Goal: Task Accomplishment & Management: Complete application form

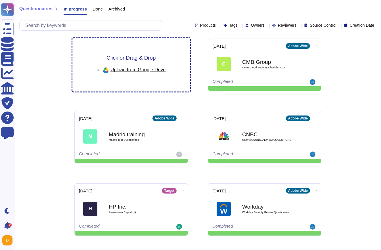
click at [112, 47] on div "Click or Drag & Drop or Upload from Google Drive" at bounding box center [131, 64] width 118 height 53
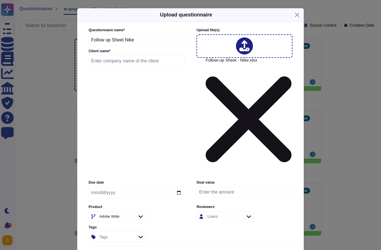
click at [131, 67] on input "text" at bounding box center [137, 60] width 96 height 11
type input "Nike"
click at [114, 211] on div "Adobe Wide" at bounding box center [116, 216] width 37 height 10
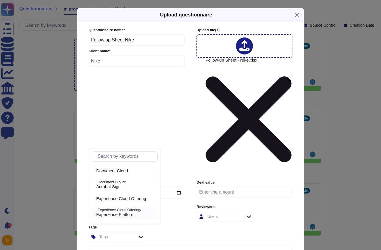
click at [123, 211] on p "Experience Cloud Offering/" at bounding box center [127, 210] width 58 height 4
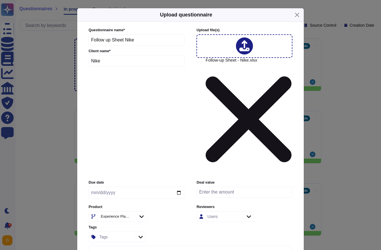
click at [146, 213] on div at bounding box center [141, 216] width 9 height 6
type input "creat"
click at [135, 169] on div "Creative Cloud" at bounding box center [125, 170] width 59 height 5
click at [143, 214] on icon at bounding box center [141, 217] width 4 height 6
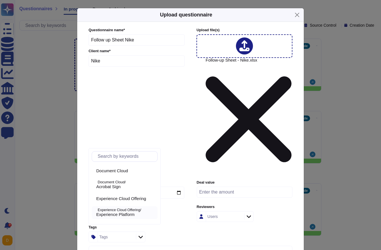
click at [132, 213] on span "Experience Platform" at bounding box center [115, 214] width 38 height 5
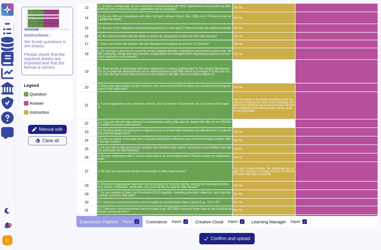
scroll to position [148, 0]
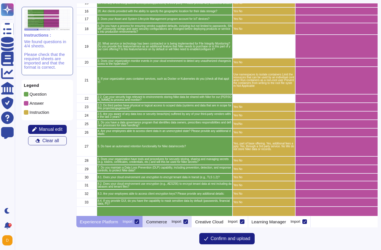
click at [163, 223] on p "Commerce" at bounding box center [156, 222] width 21 height 4
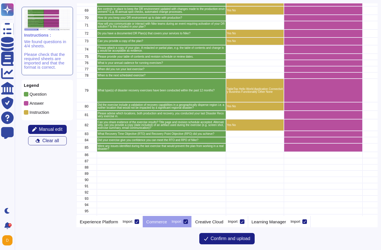
scroll to position [759, 0]
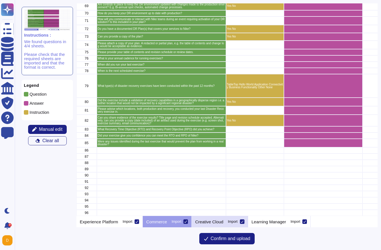
click at [220, 220] on p "Creative Cloud" at bounding box center [209, 222] width 28 height 4
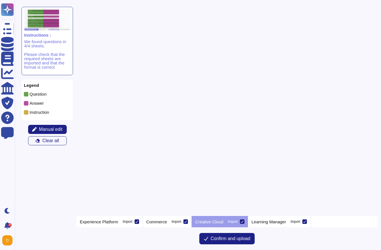
scroll to position [0, 0]
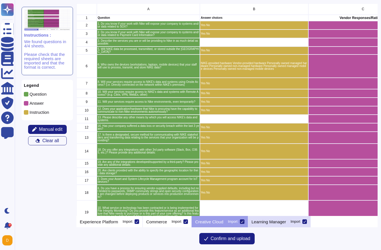
click at [269, 222] on p "Learning Manager" at bounding box center [269, 222] width 35 height 4
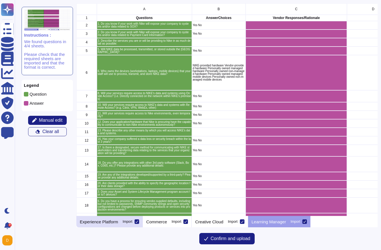
click at [123, 224] on div "Experience Platform Import" at bounding box center [109, 221] width 66 height 11
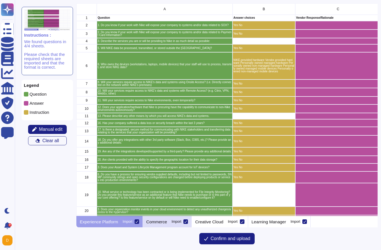
click at [177, 227] on div "Commerce Import" at bounding box center [167, 221] width 49 height 11
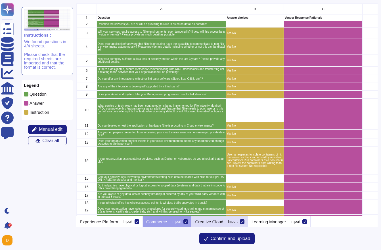
click at [216, 221] on p "Creative Cloud" at bounding box center [209, 222] width 28 height 4
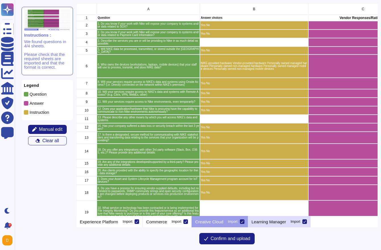
click at [276, 219] on div "Learning Manager Import" at bounding box center [279, 221] width 63 height 11
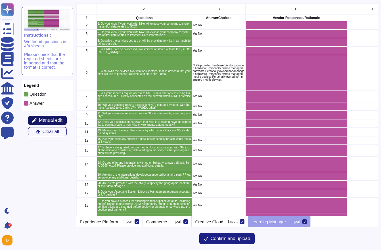
click at [58, 121] on span "Manual edit" at bounding box center [51, 120] width 24 height 5
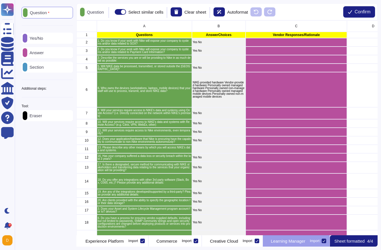
scroll to position [0, 27]
click at [73, 89] on icon at bounding box center [73, 89] width 0 height 0
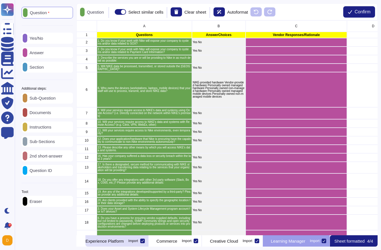
click at [121, 241] on p "Experience Platform" at bounding box center [104, 241] width 38 height 4
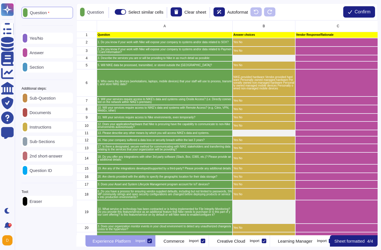
scroll to position [0, 0]
click at [210, 245] on div "Commerce Import" at bounding box center [182, 240] width 53 height 11
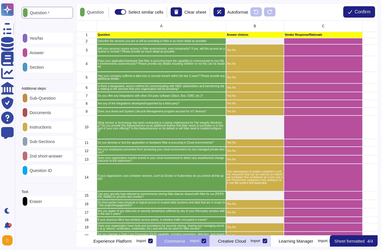
click at [246, 239] on p "Creative Cloud" at bounding box center [232, 241] width 28 height 4
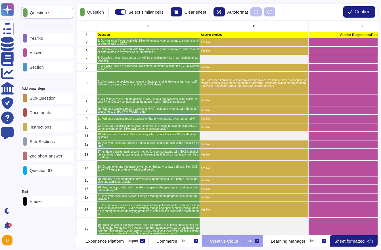
scroll to position [0, 47]
click at [304, 244] on div "Learning Manager Import" at bounding box center [296, 240] width 67 height 11
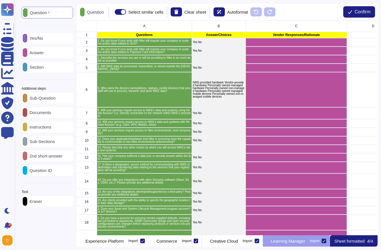
click at [45, 99] on p "Sub-Question" at bounding box center [41, 98] width 28 height 4
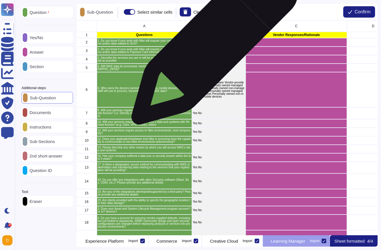
click at [212, 44] on div "Yes No" at bounding box center [219, 42] width 54 height 9
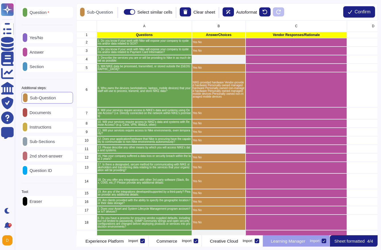
click at [40, 131] on div "Instructions" at bounding box center [47, 126] width 51 height 11
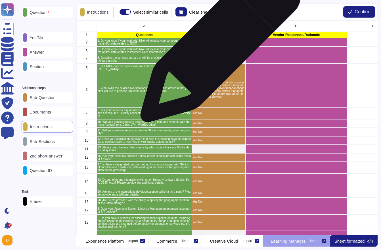
click at [218, 44] on div "Yes No" at bounding box center [219, 42] width 54 height 9
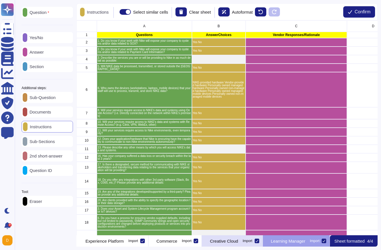
click at [220, 239] on p "Creative Cloud" at bounding box center [224, 241] width 28 height 4
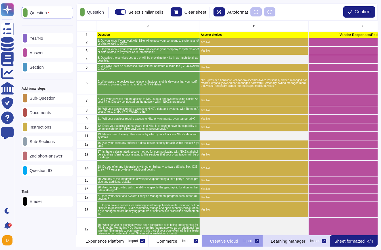
click at [282, 239] on p "Learning Manager" at bounding box center [288, 241] width 35 height 4
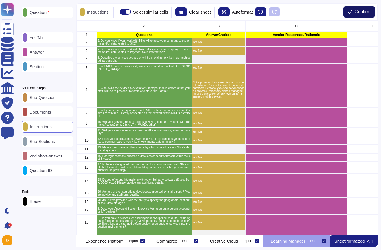
click at [363, 11] on span "Confirm" at bounding box center [363, 12] width 16 height 5
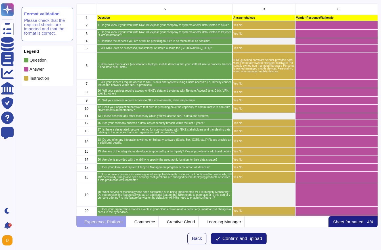
scroll to position [213, 301]
click at [250, 239] on span "Confirm and upload" at bounding box center [242, 238] width 40 height 5
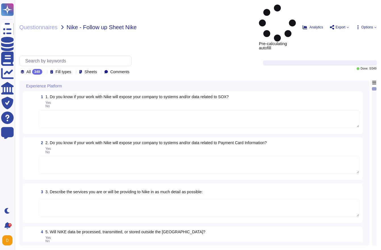
click at [97, 70] on span "Sheets" at bounding box center [91, 72] width 12 height 4
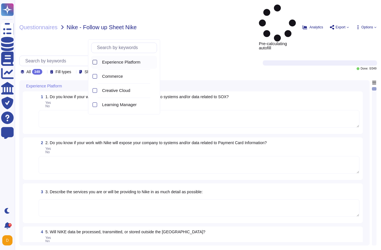
click at [94, 60] on div at bounding box center [95, 62] width 5 height 5
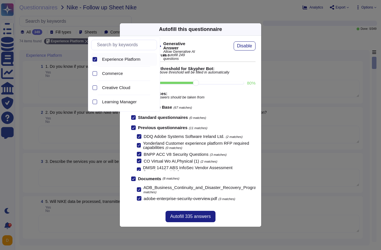
click at [228, 24] on div "Autofill this questionnaire" at bounding box center [190, 29] width 141 height 12
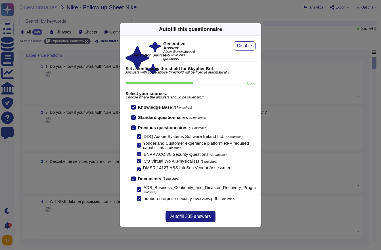
click at [134, 128] on icon at bounding box center [133, 127] width 3 height 3
click at [0, 0] on input "Previous questionnaires (11 matches)" at bounding box center [0, 0] width 0 height 0
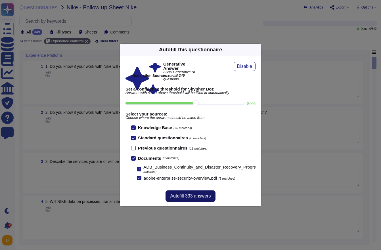
click at [198, 196] on span "Autofill 333 answers" at bounding box center [190, 196] width 41 height 5
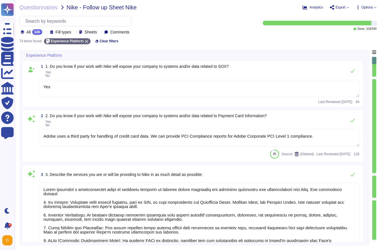
type textarea "Yes"
type textarea "Adobe uses a third party for handling of credit card data. We can provide PCI C…"
type textarea "Adobe provides a comprehensive suite of services designed to enhance online mar…"
type textarea "Adobe processes and stores information in the U.S. and other countries. By usin…"
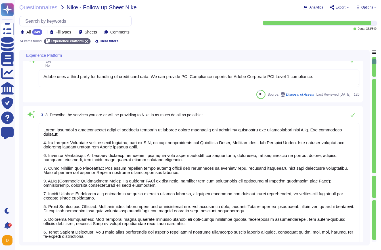
type textarea "Adobe assets are owned by Adobe. The purchasing cost center, for example, the m…"
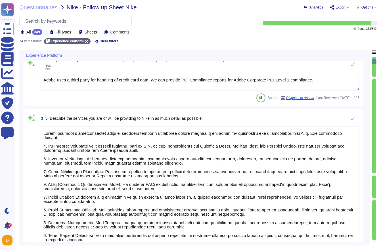
type textarea "Adobe assets are owned by Adobe. The purchasing cost center, for example, the m…"
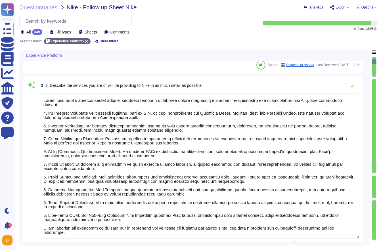
scroll to position [1, 0]
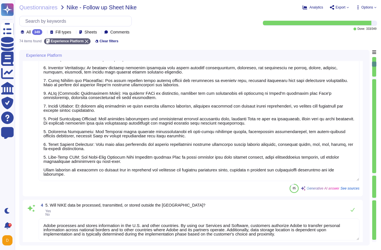
type textarea "No"
type textarea "There are two groups of Adobe employees who may require and are granted access …"
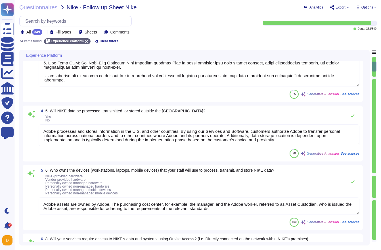
type textarea "No"
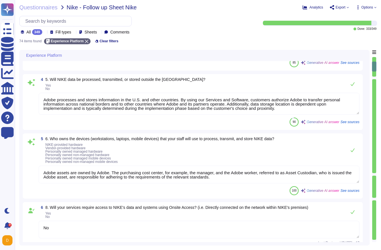
scroll to position [266, 0]
drag, startPoint x: 304, startPoint y: 109, endPoint x: 31, endPoint y: 88, distance: 273.6
click at [31, 88] on div "4 5. Will NIKE data be processed, transmitted, or stored outside the [GEOGRAPHI…" at bounding box center [192, 101] width 333 height 49
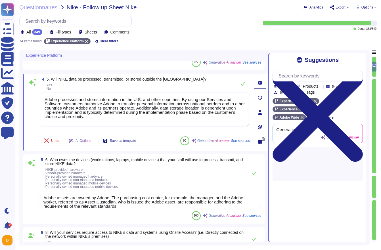
type textarea "No"
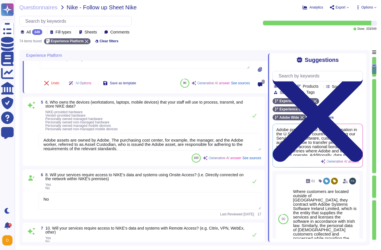
scroll to position [324, 0]
drag, startPoint x: 141, startPoint y: 149, endPoint x: 28, endPoint y: 130, distance: 115.2
click at [28, 130] on div "5 6. Who owns the devices (workstations, laptops, mobile devices) that your sta…" at bounding box center [143, 131] width 235 height 62
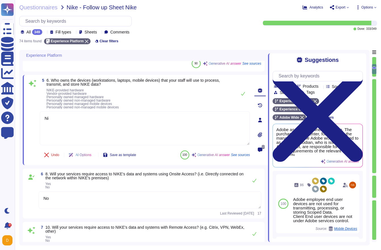
type textarea "N"
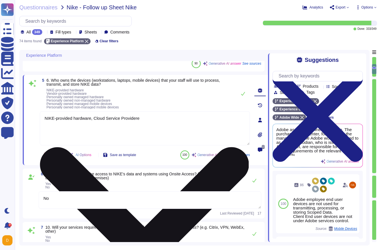
type textarea "NIKE-provided hardware, Cloud Service Provideres"
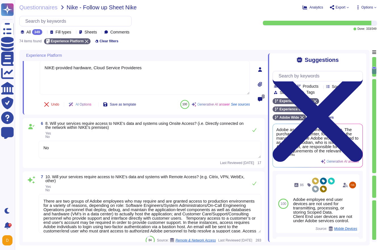
type textarea "Adobe had access controls in place to limit Adobe employee access to customer d…"
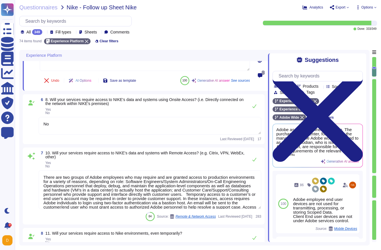
scroll to position [404, 0]
type textarea "Adobe has not experienced any losses or breaches in the last five years that re…"
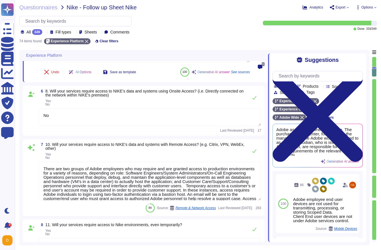
type textarea "NIKE-provided hardware, Cloud Service Provideres"
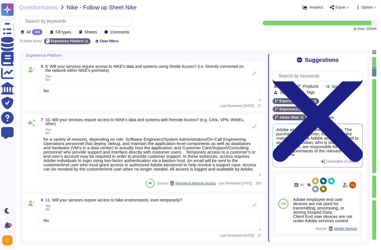
scroll to position [0, 0]
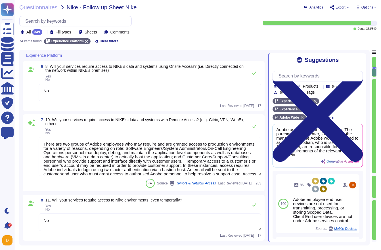
drag, startPoint x: 152, startPoint y: 168, endPoint x: 41, endPoint y: 129, distance: 116.9
click at [41, 129] on div "7 10. Will your services require access to NIKE's data and systems with Remote …" at bounding box center [143, 153] width 235 height 70
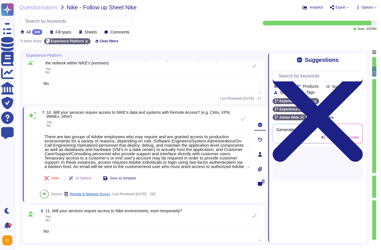
type textarea "Adobe has not experienced any losses or breaches in the last five years that re…"
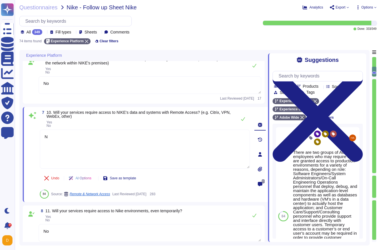
type textarea "No"
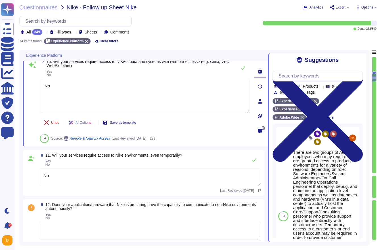
type textarea "Yes, all communication with the SaaS is conducted via HTTPS with TLS 1.2 or gre…"
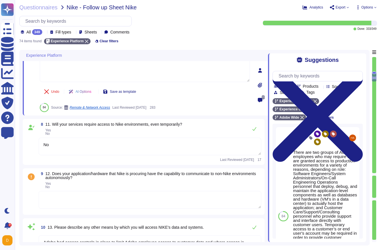
scroll to position [507, 0]
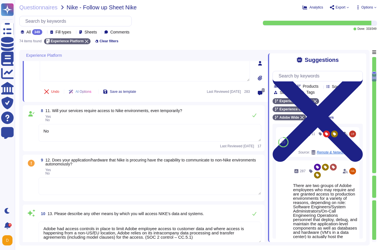
type textarea "No"
click at [111, 150] on div "8 11. Will your services require access to Nike environments, even temporarily?…" at bounding box center [144, 128] width 242 height 46
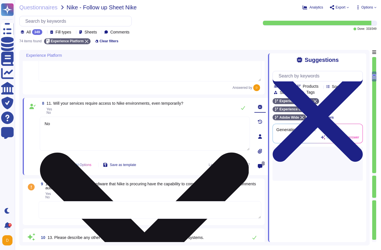
type textarea "Yes, all communication with the SaaS is conducted via HTTPS with TLS 1.2 or gre…"
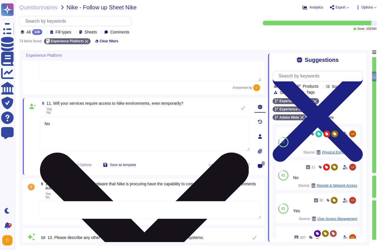
click at [112, 122] on textarea "No" at bounding box center [145, 134] width 210 height 34
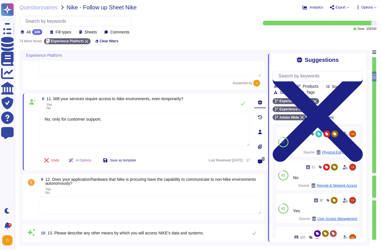
type textarea "No, only for customer support."
click at [89, 214] on textarea at bounding box center [150, 206] width 223 height 18
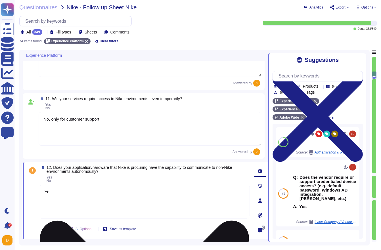
type textarea "Yes"
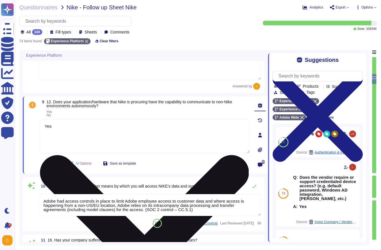
scroll to position [599, 0]
type textarea "Adobe offers several APIs that enable clients to integrate Adobe services into …"
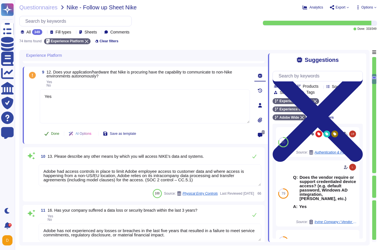
type textarea "Yes"
click at [50, 136] on button "Done" at bounding box center [52, 133] width 24 height 11
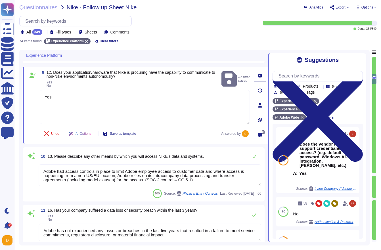
scroll to position [1, 0]
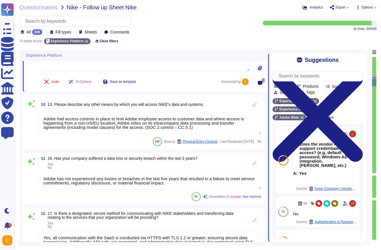
type textarea "Adobe offers several APIs to its clients, enabling them to integrate Adobe serv…"
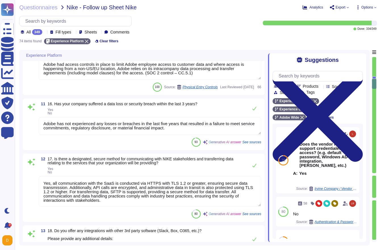
type textarea "Clients are provided with the ability to specify the geographic location for th…"
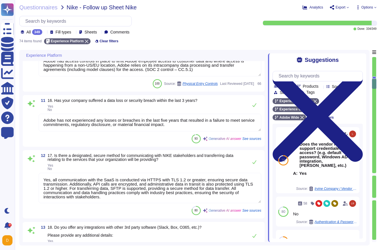
scroll to position [0, 0]
drag, startPoint x: 195, startPoint y: 124, endPoint x: 39, endPoint y: 112, distance: 156.3
click at [39, 112] on div "11 16. Has your company suffered a data loss or security breach within the last…" at bounding box center [143, 121] width 235 height 45
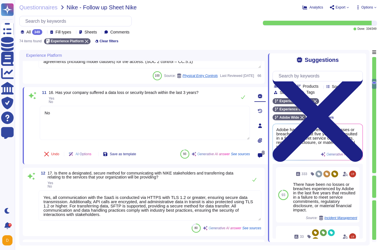
type textarea "No"
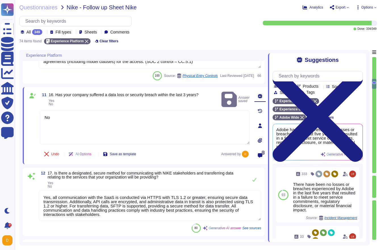
drag, startPoint x: 117, startPoint y: 218, endPoint x: 51, endPoint y: 196, distance: 69.2
click at [51, 196] on textarea "Yes, all communication with the SaaS is conducted via HTTPS with TLS 1.2 or gre…" at bounding box center [150, 205] width 223 height 30
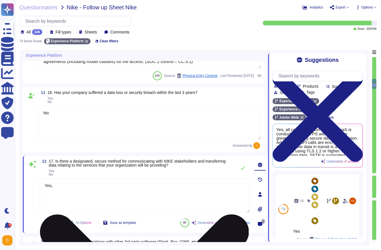
type textarea "Yes"
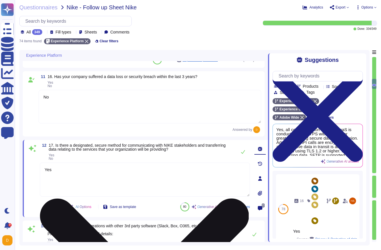
type textarea "Clients are provided with the ability to specify the geographic location for th…"
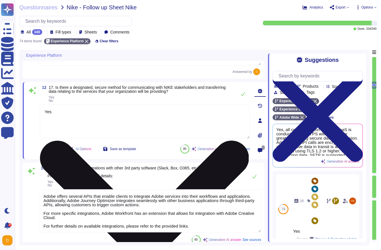
scroll to position [780, 0]
type textarea "IoT devices are not in scope for the service offering"
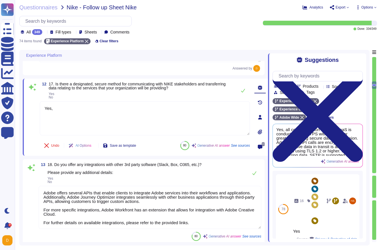
type textarea "Yes, all communication with the SaaS is conducted via HTTPS with TLS 1.2 or gre…"
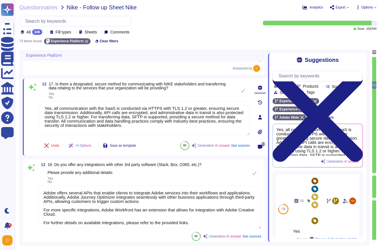
scroll to position [1, 0]
click at [98, 209] on textarea "Adobe offers several APIs that enable clients to integrate Adobe services into …" at bounding box center [150, 207] width 223 height 43
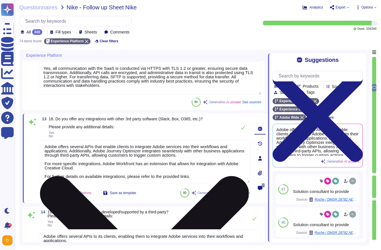
scroll to position [823, 0]
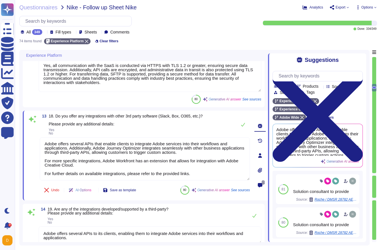
drag, startPoint x: 101, startPoint y: 168, endPoint x: 35, endPoint y: 162, distance: 66.7
click at [35, 162] on div "13 18. Do you offer any integrations with other 3rd party software (Slack, Box,…" at bounding box center [138, 155] width 223 height 83
type textarea "Adobe offers several APIs that enable clients to integrate Adobe services into …"
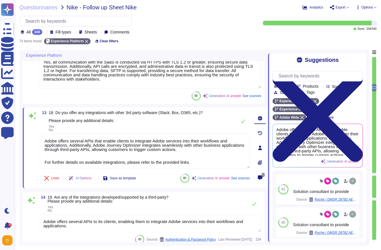
type textarea "Yes, vendor default passwords are removed, disabled, or changed prior to placin…"
type textarea "Adobe offers several APIs that enable clients to integrate Adobe services into …"
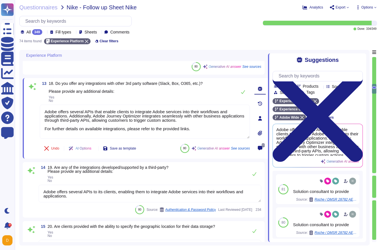
scroll to position [864, 0]
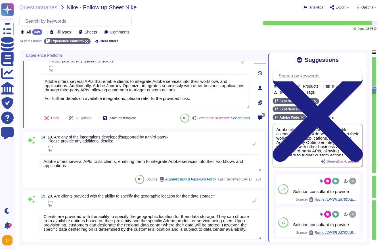
type textarea "File integrity monitoring is performed on files to ensure proper transfer and s…"
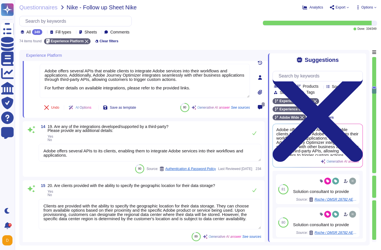
scroll to position [892, 0]
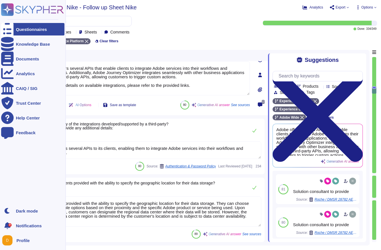
type textarea "Adobe offers several APIs that enable clients to integrate Adobe services into …"
type textarea "File integrity monitoring is performed on files to ensure proper transfer and s…"
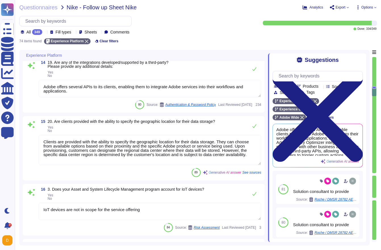
scroll to position [954, 0]
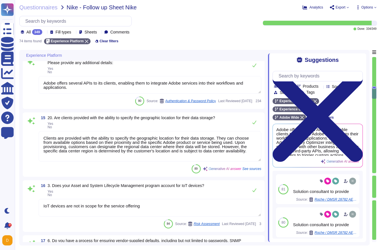
type textarea "Hypervisor is controlled by the hosting provider."
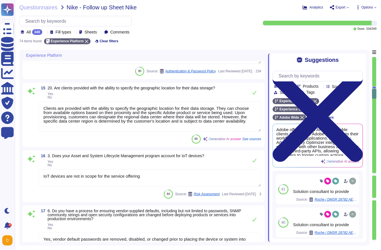
scroll to position [990, 0]
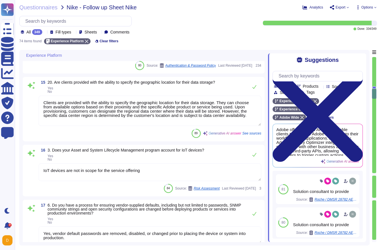
click at [88, 171] on textarea "IoT devices are not in scope for the service offering" at bounding box center [150, 173] width 223 height 18
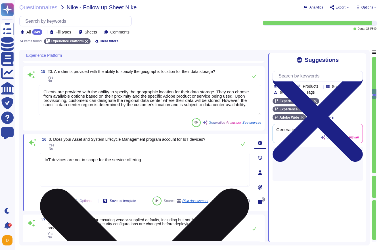
click at [88, 171] on textarea "IoT devices are not in scope for the service offering" at bounding box center [145, 170] width 210 height 34
type textarea "Hypervisor is controlled by the hosting provider."
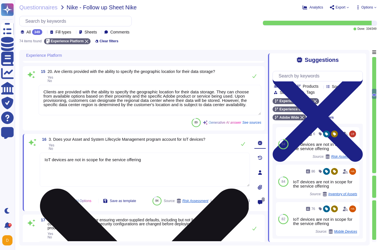
click at [44, 159] on textarea "IoT devices are not in scope for the service offering" at bounding box center [145, 170] width 210 height 34
type textarea "No, IoT devices are not in scope for the service offering"
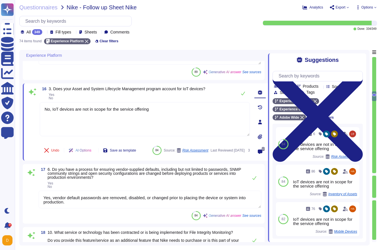
type textarea "- Adobe uses Docker as part of its containerization strategy, allowing develope…"
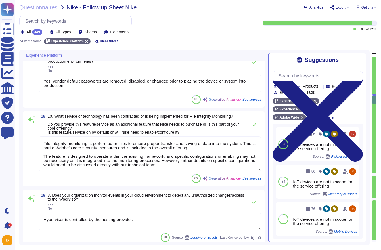
scroll to position [1160, 0]
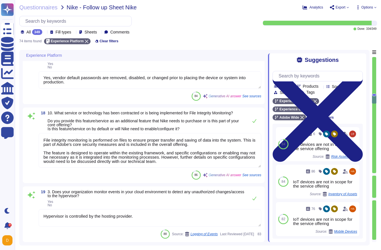
type textarea "No, IoT devices are not in scope for the service offering"
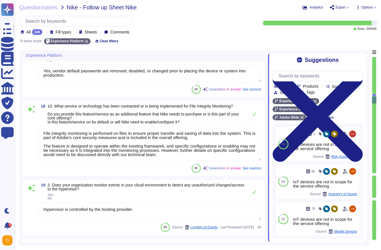
type textarea "- Adobe uses Docker as part of its containerization strategy, allowing develope…"
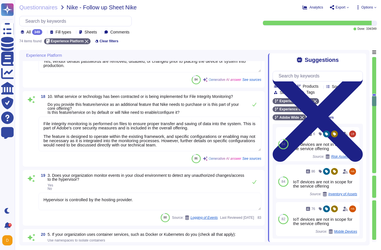
type textarea "Adobe uses Splunk for its SIEM. For some offerings, customer can retrieve appli…"
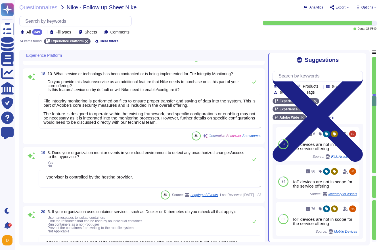
scroll to position [1193, 0]
click at [44, 181] on textarea "Hypervisor is controlled by the hosting provider." at bounding box center [150, 178] width 223 height 18
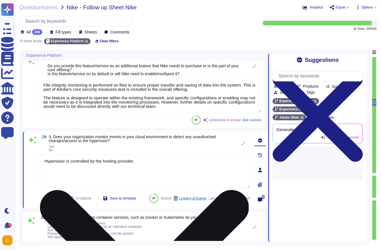
type textarea "Adobe uses Splunk for its SIEM. For some offerings, customer can retrieve appli…"
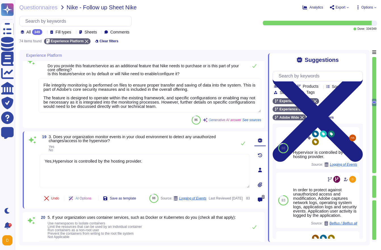
type textarea "Yes, Hypervisor is controlled by the hosting provider."
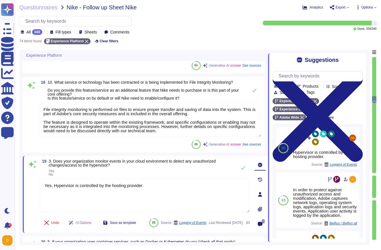
scroll to position [1, 0]
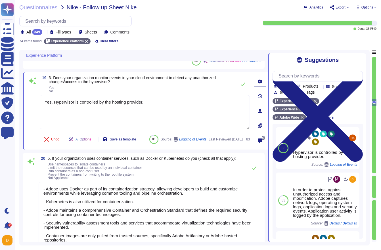
type textarea "Third parties do not have logical access to client Scoped Data. They do not mai…"
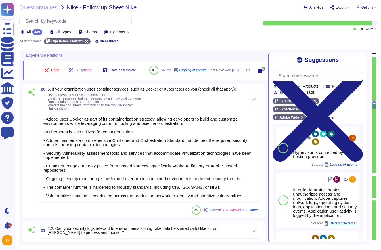
type textarea "There have been no losses or breaches experienced by Adobe in the last five yea…"
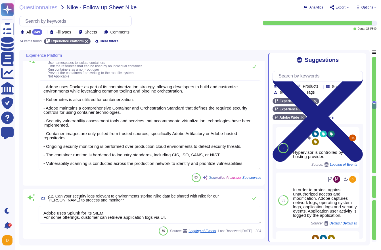
scroll to position [1347, 0]
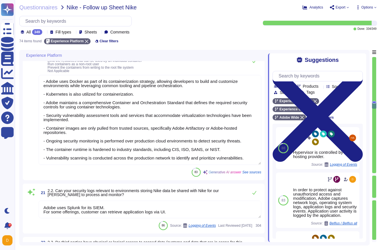
type textarea "Yes, Hypervisor is controlled by the hosting provider."
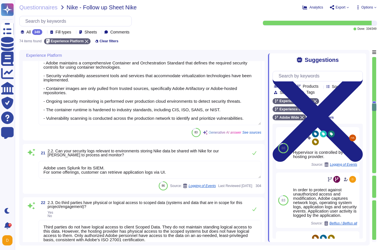
type textarea "Adobe implements a comprehensive data governance program that includes the iden…"
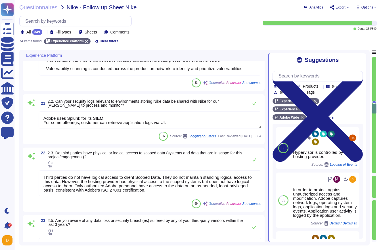
type textarea "Account permissions must be based on the principle of least privilege. Logical …"
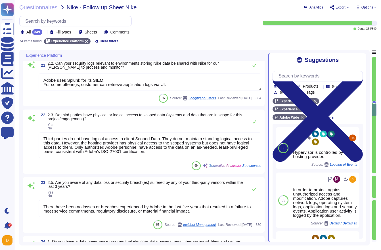
scroll to position [1480, 0]
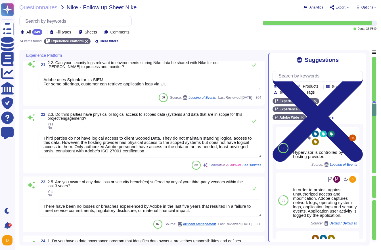
click at [43, 142] on textarea "Third parties do not have logical access to client Scoped Data. They do not mai…" at bounding box center [150, 145] width 223 height 26
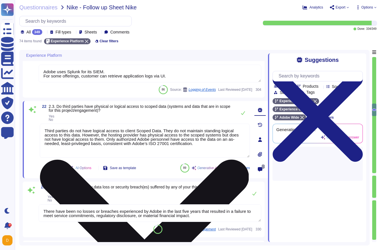
scroll to position [0, 0]
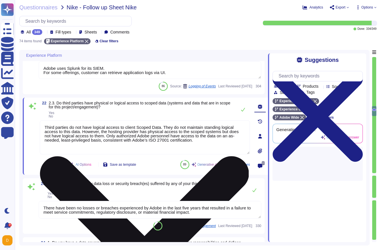
type textarea "Account permissions must be based on the principle of least privilege. Logical …"
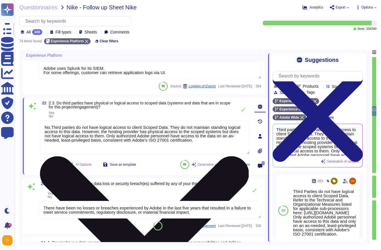
type textarea "No, Third parties do not have logical access to client Scoped Data. They do not…"
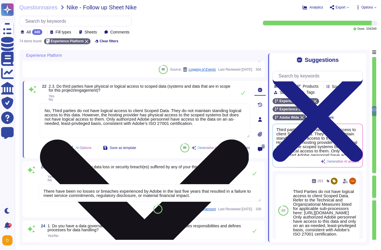
type textarea "Yes, Adobe has an automated retention functionality that configures retention p…"
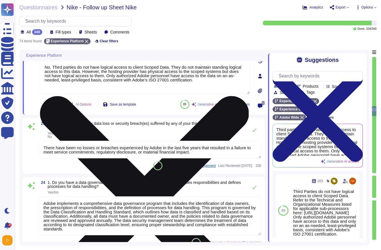
scroll to position [1542, 0]
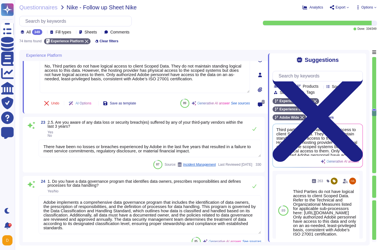
type textarea "No, Third parties do not have logical access to client Scoped Data. They do not…"
click at [42, 150] on textarea "There have been no losses or breaches experienced by Adobe in the last five yea…" at bounding box center [150, 149] width 223 height 18
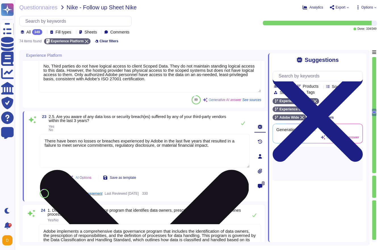
type textarea "Yes, Adobe has an automated retention functionality that configures retention p…"
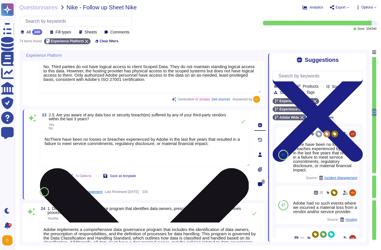
type textarea "No, There have been no losses or breaches experienced by Adobe in the last five…"
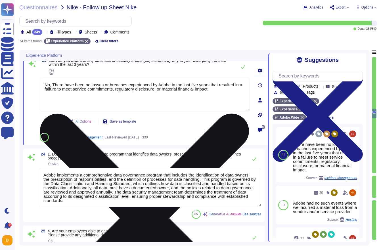
type textarea "Adobe employs a leading third-party secure vault product to securely store, man…"
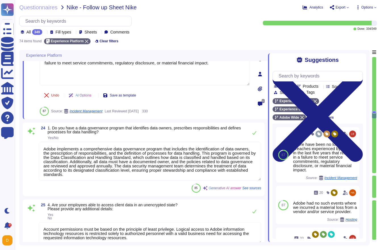
scroll to position [1, 0]
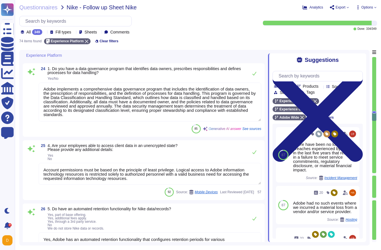
type textarea "Adobe does not rely on one specific data loss protection (DLP) tool but employs…"
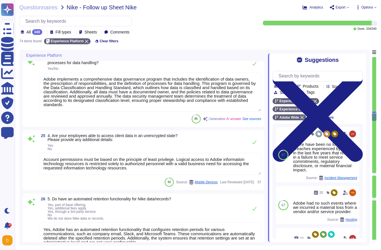
type textarea "No, There have been no losses or breaches experienced by Adobe in the last five…"
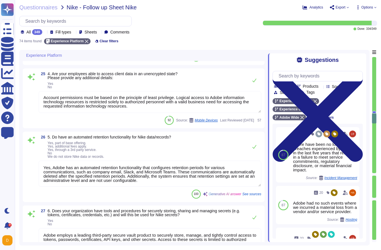
scroll to position [1740, 0]
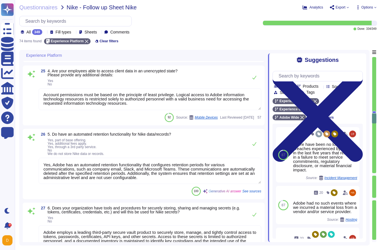
drag, startPoint x: 190, startPoint y: 178, endPoint x: 145, endPoint y: 164, distance: 47.0
click at [145, 164] on textarea "Yes, Adobe has an automated retention functionality that configures retention p…" at bounding box center [150, 171] width 223 height 26
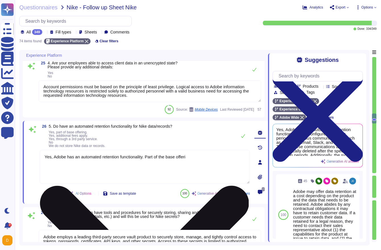
type textarea "Yes, Adobe has an automated retention functionality. Part of the base offering"
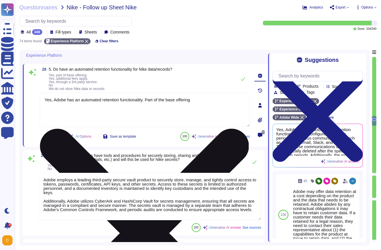
type textarea "Yes, our cloud environment uses encryption to secure tenant data in transit. Al…"
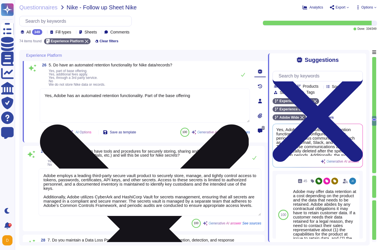
scroll to position [1799, 0]
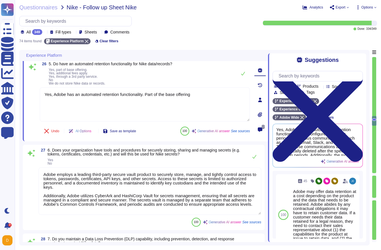
type textarea "Yes, Adobe has an automated retention functionality. Part of the base offering"
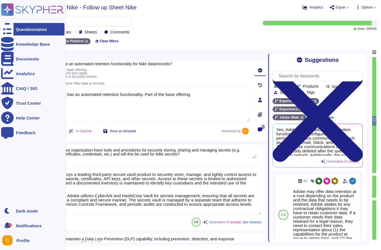
scroll to position [1, 0]
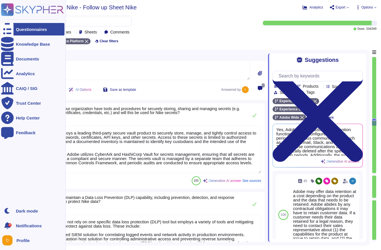
type textarea "Yes, our cloud environment utilizes encryption to secure tenant data at rest, i…"
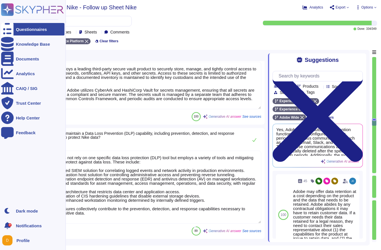
type textarea "Access to client encryption keys is strictly controlled. Only authorized Adobe …"
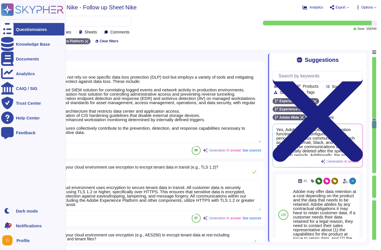
scroll to position [1990, 0]
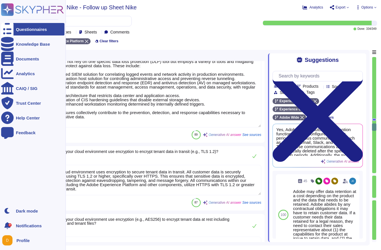
type textarea "Adobe employs data masking methods for sensitive information, which includes hi…"
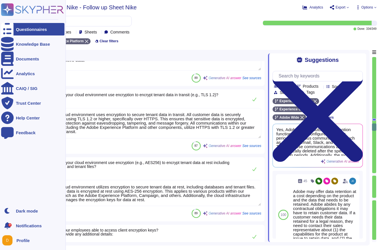
scroll to position [1, 0]
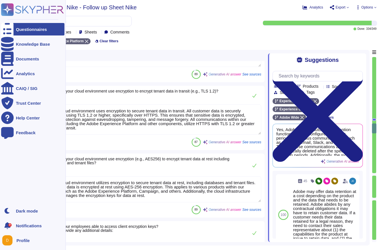
type textarea "Adobe has established a comprehensive media sanitization program that includes …"
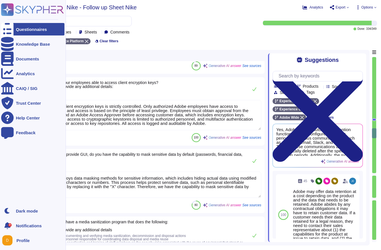
scroll to position [2192, 0]
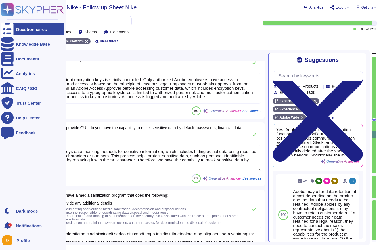
type textarea "Privileged users are required to use secondary accounts exclusively for privile…"
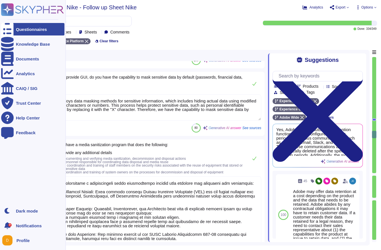
scroll to position [1, 0]
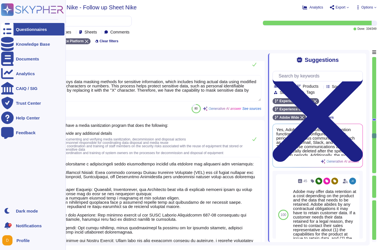
type textarea "Lorem ips dolorsitame Consectetu Adipisc Elitsedd eiu Tempori Utlabo Etdolor Ma…"
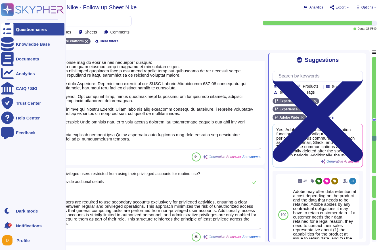
type textarea "Adobe has a centralized Device Management solution that enables the remote mana…"
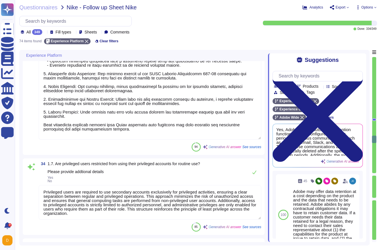
click at [50, 127] on textarea at bounding box center [150, 78] width 223 height 124
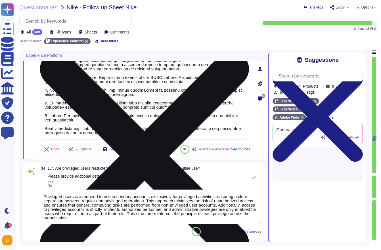
type textarea "Adobe has a centralized Device Management solution that enables the remote mana…"
drag, startPoint x: 44, startPoint y: 130, endPoint x: 169, endPoint y: 141, distance: 125.1
click at [169, 140] on textarea at bounding box center [145, 78] width 210 height 124
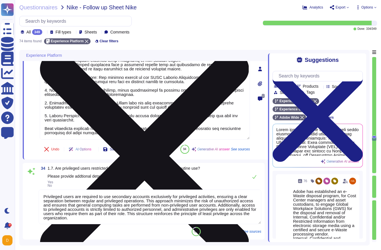
scroll to position [0, 0]
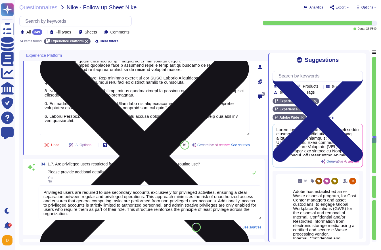
type textarea "Adobe has established a comprehensive media sanitization program that includes …"
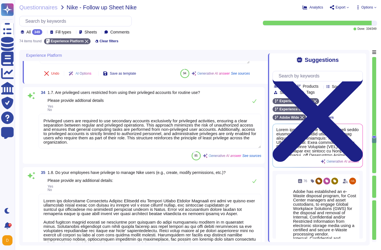
scroll to position [2477, 0]
type textarea "Only Adobe employees using a managed device enrolled in the Adobe corporate mob…"
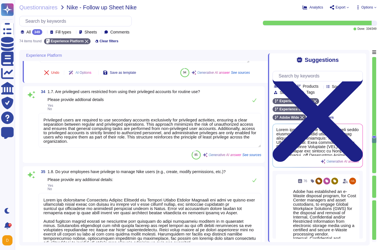
type textarea "Adobe has established a comprehensive media sanitization program that includes …"
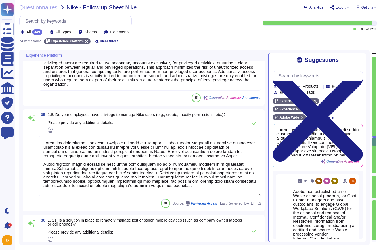
scroll to position [2535, 0]
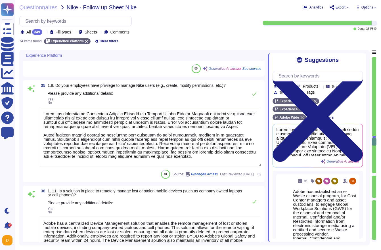
type textarea "Adobe BYOD and Mobile Device Management standards define which systems and serv…"
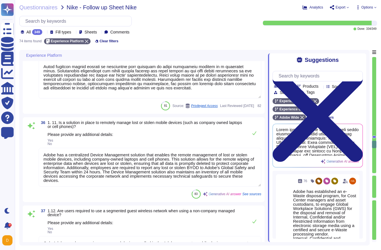
type textarea "Access to services and resources within the Virtual Cloud Environment is restri…"
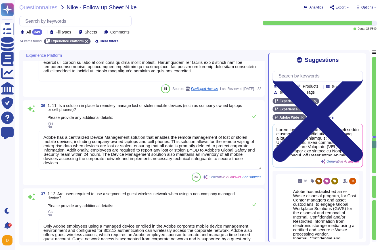
scroll to position [1, 0]
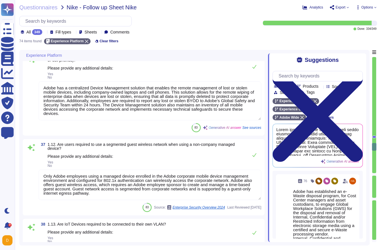
type textarea "Access to services and resources within the Virtual Cloud Environment is restri…"
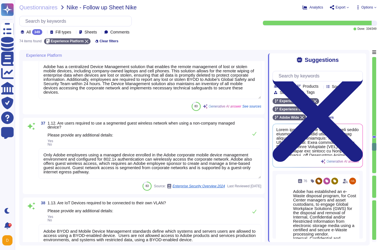
scroll to position [2716, 0]
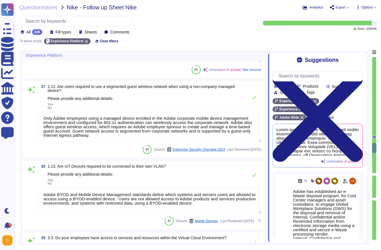
type textarea "Managed user, privileged, and service accounts at Adobe are assigned based on a…"
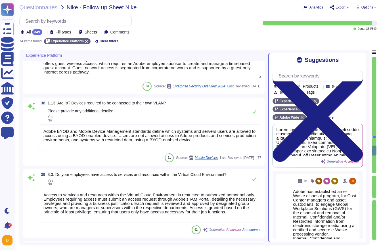
type textarea "Adobe restricts the use of shared and group authentication credentials. Authent…"
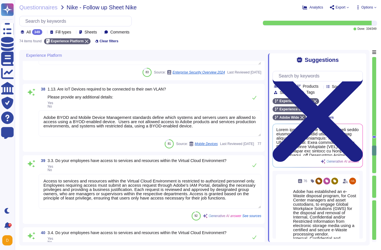
scroll to position [2825, 0]
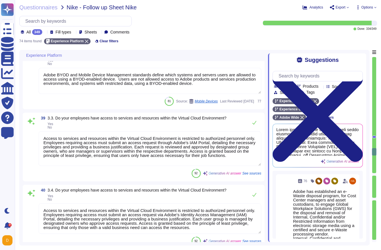
type textarea "Adobe performs account and access reviews on a quarterly basis, which includes …"
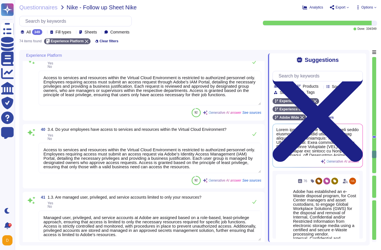
scroll to position [1, 0]
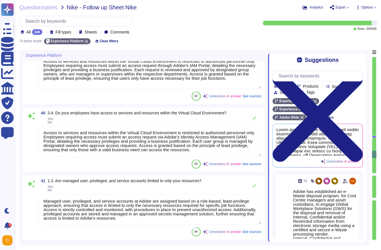
type textarea "Yes, Adobe has a structured procedure for changing shared account passwords whe…"
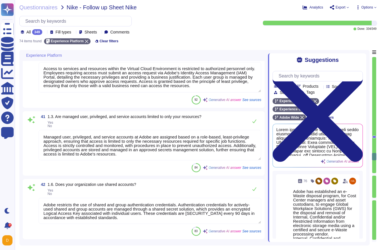
type textarea "Adobe has documented policies and procedures that cover unauthorized software i…"
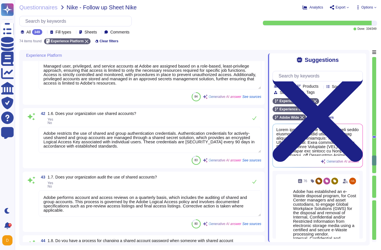
scroll to position [3073, 0]
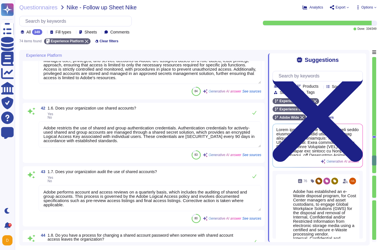
type textarea "Access to the Adobe wireless network is restricted to devices managed by the or…"
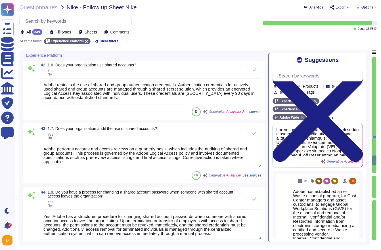
scroll to position [3123, 0]
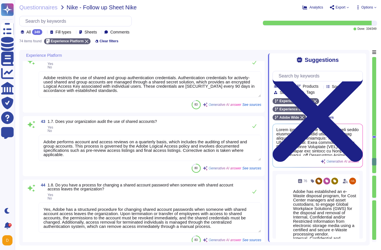
click at [43, 76] on textarea "Adobe restricts the use of shared and group authentication credentials. Authent…" at bounding box center [150, 84] width 223 height 26
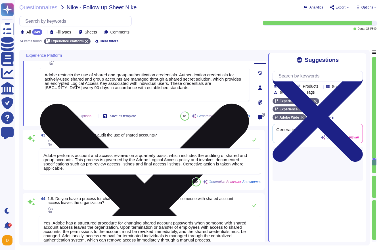
type textarea "Access to the Adobe wireless network is restricted to devices managed by the or…"
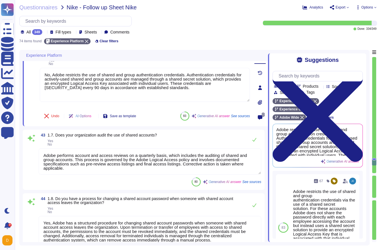
type textarea "No, Adobe restricts the use of shared and group authentication credentials. Aut…"
click at [45, 154] on textarea "Adobe performs account and access reviews on a quarterly basis, which includes …" at bounding box center [150, 161] width 223 height 26
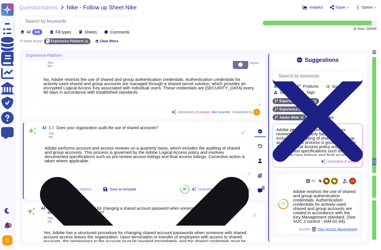
click at [44, 142] on textarea "Adobe performs account and access reviews on a quarterly basis, which includes …" at bounding box center [145, 158] width 210 height 34
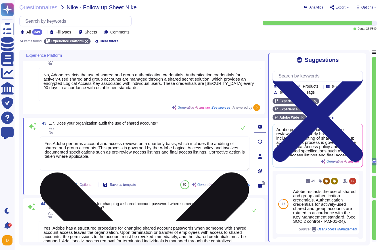
type textarea "Yes, Adobe performs account and access reviews on a quarterly basis, which incl…"
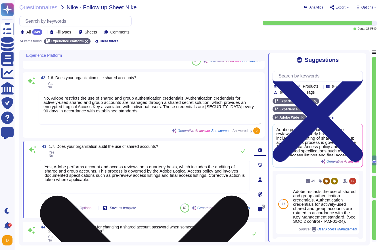
scroll to position [3099, 0]
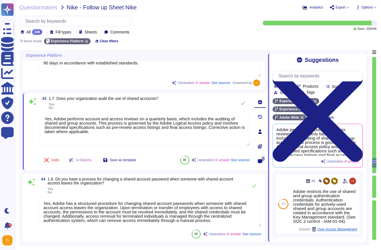
type textarea "Yes, all users are required to authenticate via unique user account IDs and pas…"
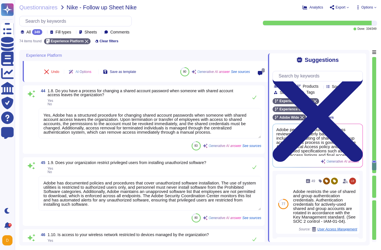
scroll to position [1, 0]
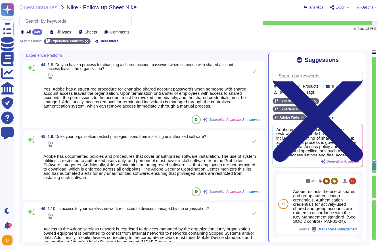
type textarea "Yes, Adobe performs account and access reviews on a quarterly basis, which incl…"
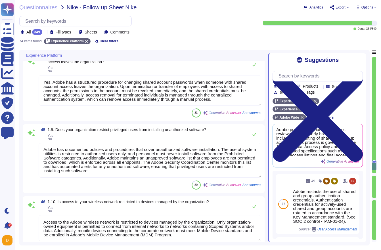
scroll to position [3268, 0]
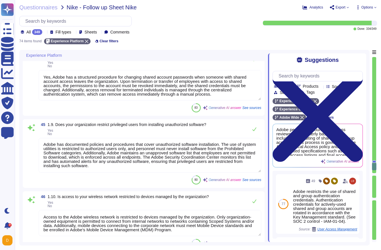
type textarea "Yes, the access controls extend to external users accessing our systems or plat…"
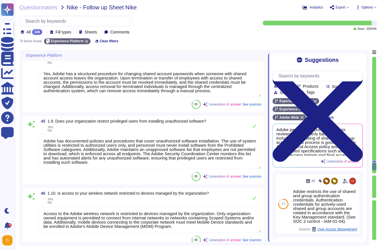
scroll to position [3272, 0]
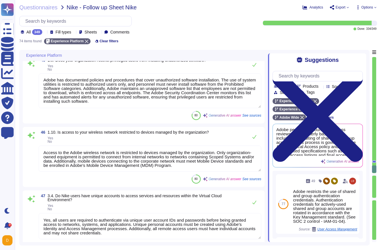
type textarea "- Access to tenant applications is restricted to authorized Adobe administrator…"
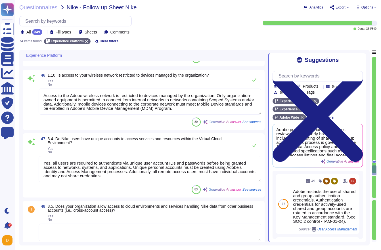
scroll to position [1, 0]
click at [103, 232] on textarea at bounding box center [150, 233] width 223 height 18
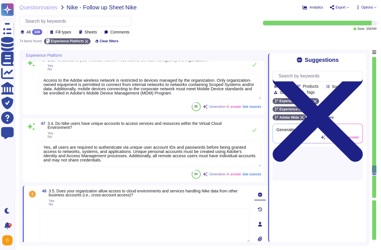
type textarea "- Access to tenant applications is restricted to authorized Adobe administrator…"
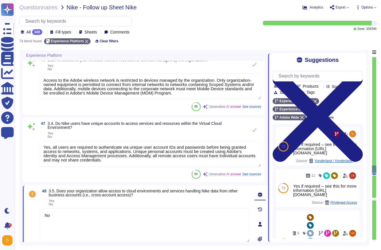
drag, startPoint x: 196, startPoint y: 216, endPoint x: 52, endPoint y: 211, distance: 144.6
click at [52, 211] on textarea "No" at bounding box center [145, 225] width 210 height 34
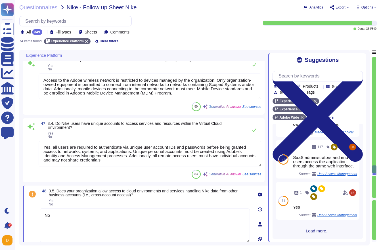
scroll to position [144, 0]
click at [137, 160] on textarea "Yes, all users are required to authenticate via unique user account IDs and pas…" at bounding box center [150, 154] width 223 height 26
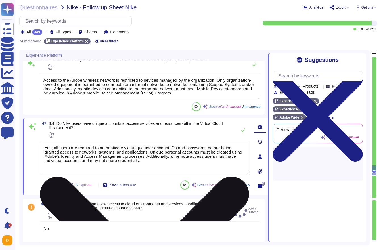
scroll to position [0, 0]
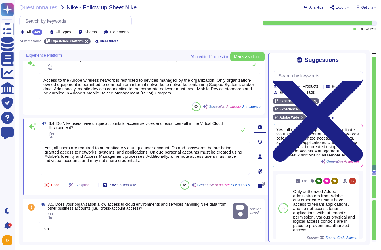
drag, startPoint x: 160, startPoint y: 164, endPoint x: 37, endPoint y: 145, distance: 124.9
click at [37, 145] on div "47 3.4. Do Nike users have unique accounts to access services and resources wit…" at bounding box center [138, 156] width 223 height 70
click at [79, 233] on textarea "No" at bounding box center [150, 238] width 223 height 33
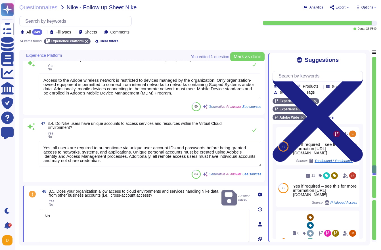
click at [79, 233] on textarea "No" at bounding box center [145, 226] width 210 height 34
paste textarea "Yes, all users are required to authenticate via unique user account IDs and pas…"
type textarea "Yes, all users are required to authenticate via unique user account IDs and pas…"
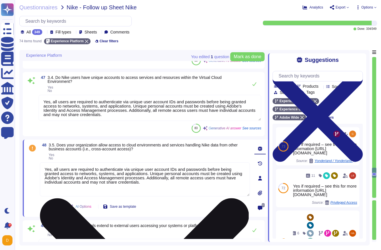
scroll to position [3475, 0]
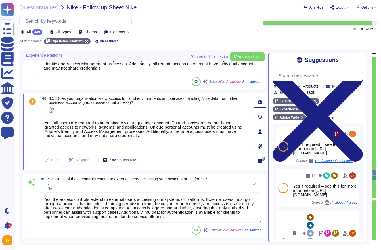
type textarea "Yes, all employees at Adobe receive training that includes directions on how to…"
type textarea "Yes, all users are required to authenticate via unique user account IDs and pas…"
click at [49, 159] on button "Done" at bounding box center [52, 159] width 24 height 11
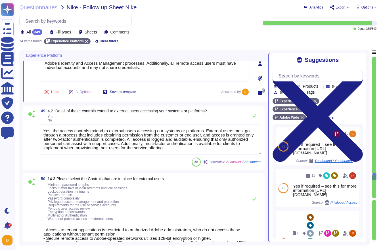
scroll to position [3612, 0]
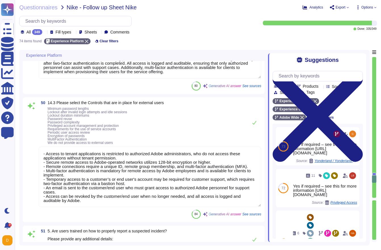
type textarea "Adobe does not implement Web Application Firewalls (WAF) on most of its solutio…"
type textarea "Adobe conducts quarterly audits and automated reporting to identify unauthorize…"
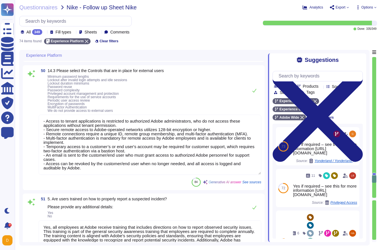
scroll to position [3645, 0]
click at [92, 169] on textarea "- Access to tenant applications is restricted to authorized Adobe administrator…" at bounding box center [150, 144] width 223 height 60
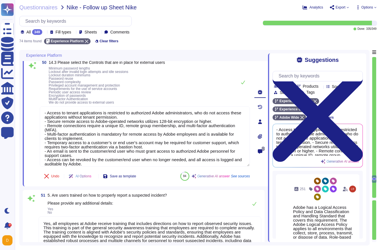
click at [137, 91] on span "Minimum password lengths Lockout after invalid login attempts and idle sessions…" at bounding box center [107, 85] width 116 height 37
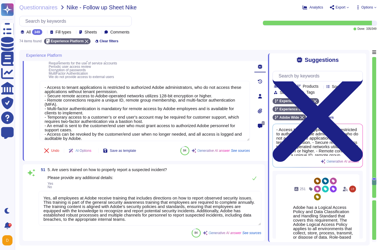
type textarea "Adobe actively monitors for information disclosure and industry alerts related …"
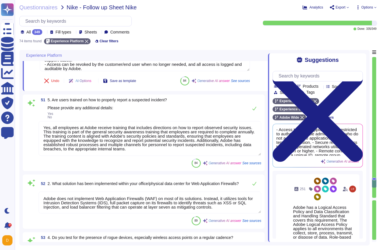
scroll to position [3739, 0]
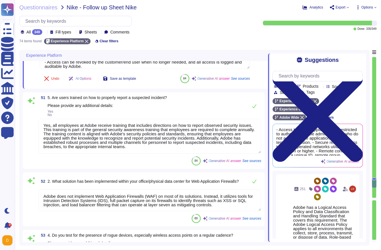
click at [127, 198] on textarea "Adobe does not implement Web Application Firewalls (WAF) on most of its solutio…" at bounding box center [150, 200] width 223 height 22
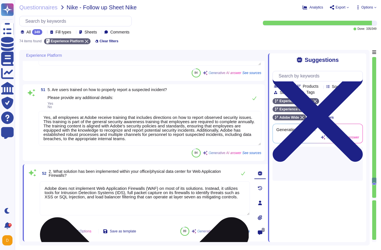
type textarea "Adobe actively monitors for information disclosure and industry alerts related …"
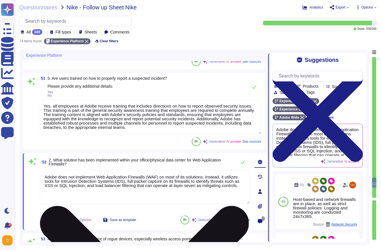
scroll to position [3751, 0]
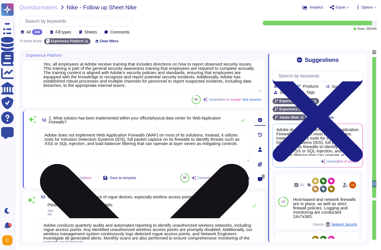
type textarea "Adobe has a secure software development process known as the Adobe Secure Produ…"
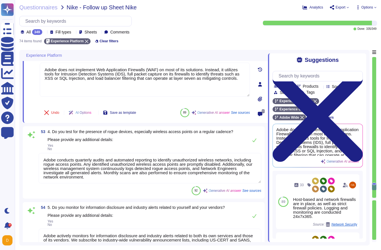
scroll to position [1, 0]
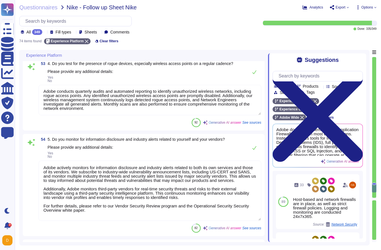
type textarea "Adobe's secure code practices include the following best practices: - Security …"
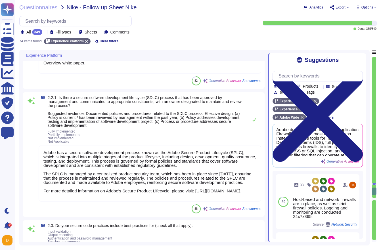
type textarea "Yes, similar to our approach to static code analysis, Adobe uses custom-built a…"
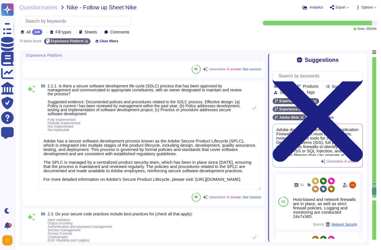
scroll to position [4071, 0]
click at [43, 142] on textarea "Adobe has a secure software development process known as the Adobe Secure Produ…" at bounding box center [150, 162] width 223 height 56
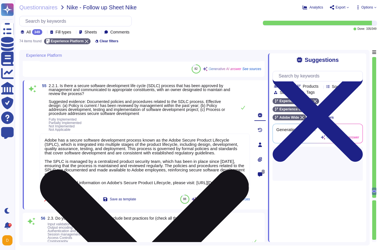
type textarea "Yes, similar to our approach to static code analysis, Adobe uses custom-built a…"
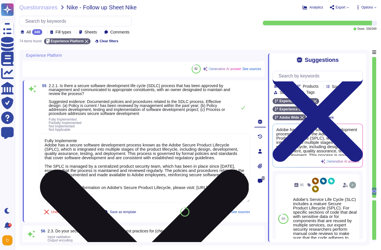
type textarea "Fully Implemented Adobe has a secure software development process known as the …"
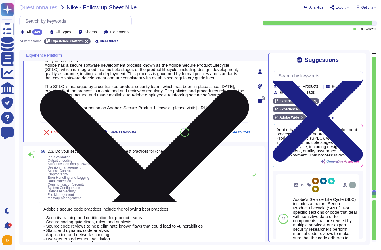
scroll to position [4148, 0]
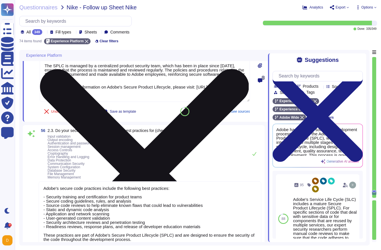
type textarea "Access to source code is restricted to authorized personnel only, and write acc…"
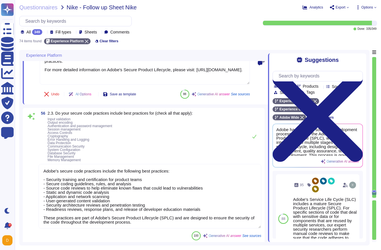
scroll to position [1, 0]
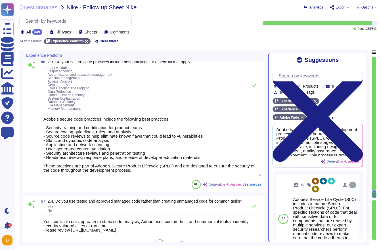
type textarea "Fully Implemented Adobe has a secure software development process known as the …"
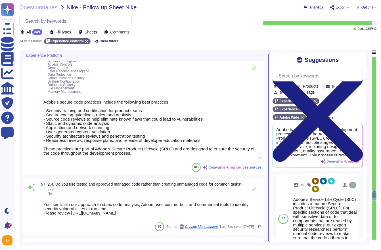
type textarea "Yes, Adobe performs periodic reviews of all secondary applications, third-party…"
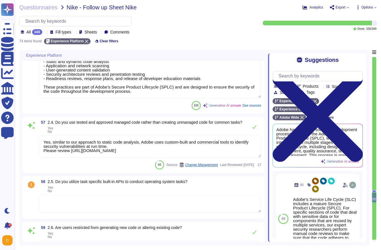
type textarea "Adobe validates all data before ingestion to ensure that onboarded data can be …"
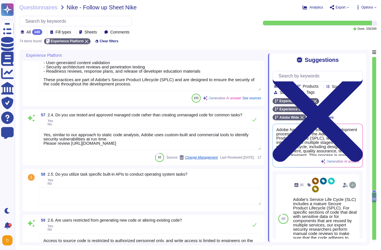
scroll to position [4316, 0]
click at [82, 176] on span "2.5. Do you utilize task specific built-in APIs to conduct operating system tas…" at bounding box center [118, 174] width 140 height 5
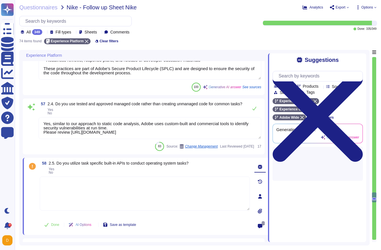
scroll to position [0, 0]
click at [82, 183] on div "58 2.5. Do you utilize task specific built-in APIs to conduct operating system …" at bounding box center [138, 196] width 223 height 70
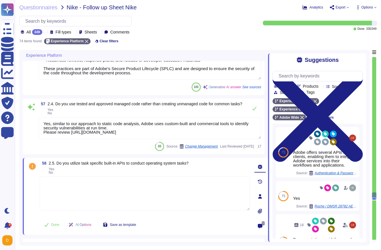
click at [59, 193] on textarea at bounding box center [145, 194] width 210 height 34
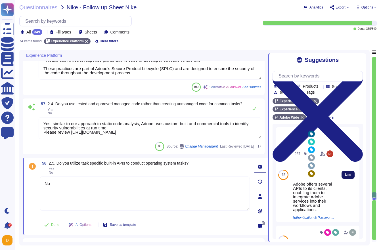
click at [350, 177] on span "Use" at bounding box center [348, 174] width 6 height 3
type textarea "No Adobe offers several APIs to its clients, enabling them to integrate Adobe s…"
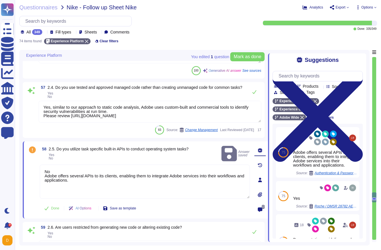
type textarea "Adobe validates all data before ingestion to ensure that onboarded data can be …"
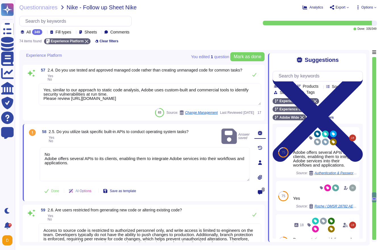
scroll to position [4388, 0]
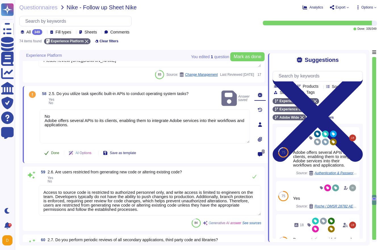
click at [52, 159] on button "Done" at bounding box center [52, 152] width 24 height 11
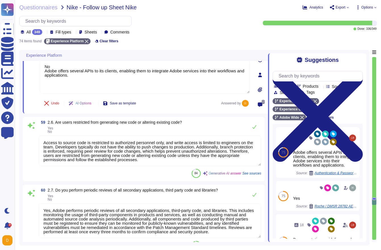
type textarea "Yes, Adobe conducts dynamic code scanning using both custom-built and commercia…"
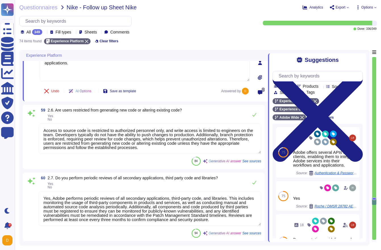
type textarea "Yes, we conduct static code scanning. Our automated code analysis platform leve…"
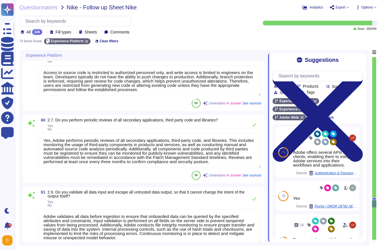
scroll to position [4513, 0]
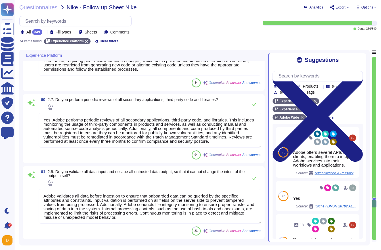
type textarea "Identified vulnerabilities are remediated within standard remediation timeframe…"
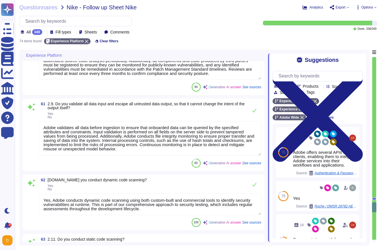
scroll to position [4593, 0]
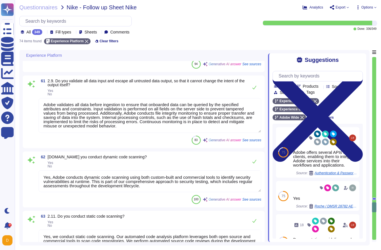
type textarea "Adobe collects personal information such as name, company name, email address, …"
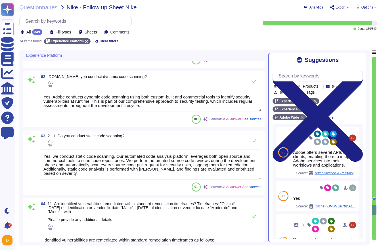
scroll to position [1, 0]
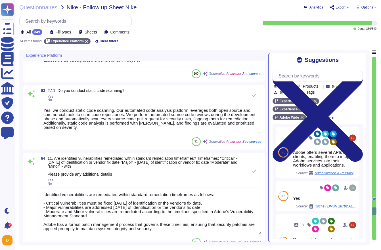
type textarea "Adobe handles the personal information of individuals to whom the information d…"
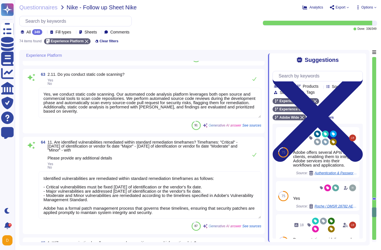
scroll to position [4754, 0]
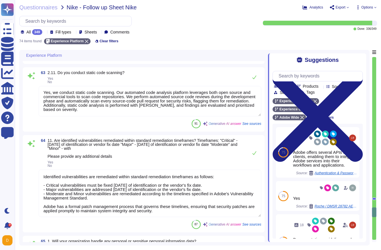
click at [131, 192] on textarea "Identified vulnerabilities are remediated within standard remediation timeframe…" at bounding box center [150, 193] width 223 height 47
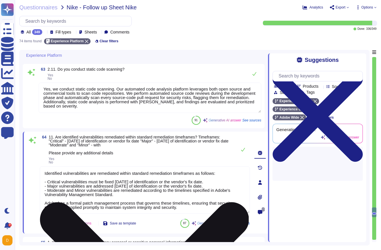
type textarea "Adobe handles the personal information of individuals to whom the information d…"
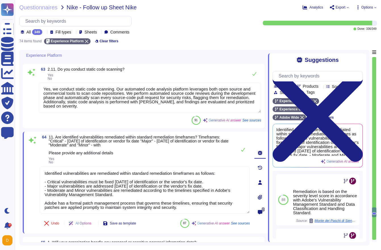
drag, startPoint x: 136, startPoint y: 195, endPoint x: 35, endPoint y: 163, distance: 105.8
click at [35, 163] on div "64 11. Are identified vulnerabilities remediated within standard remediation ti…" at bounding box center [138, 182] width 223 height 95
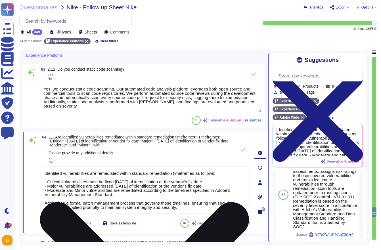
scroll to position [75, 0]
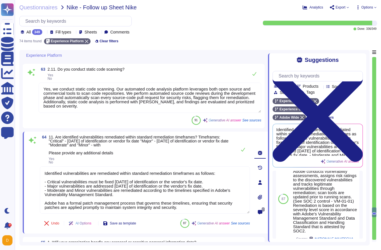
drag, startPoint x: 190, startPoint y: 209, endPoint x: 33, endPoint y: 146, distance: 168.9
click at [33, 146] on div "64 11. Are identified vulnerabilities remediated within standard remediation ti…" at bounding box center [138, 182] width 223 height 95
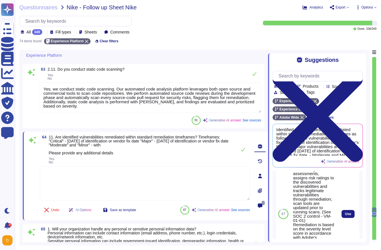
scroll to position [96, 0]
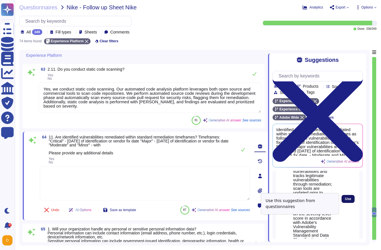
click at [347, 201] on span "Use" at bounding box center [348, 198] width 6 height 3
type textarea "Adobe conducts vulnerability assessments, assigns risk ratings to the discovere…"
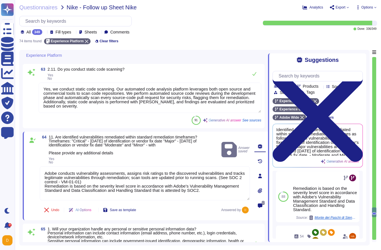
drag, startPoint x: 219, startPoint y: 190, endPoint x: 21, endPoint y: 157, distance: 200.5
click at [21, 157] on div "Experience Platform 61 2.9. Do you validate all data input and escape all untru…" at bounding box center [194, 148] width 350 height 196
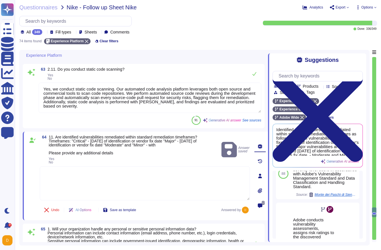
scroll to position [30, 0]
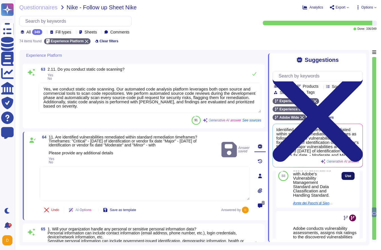
click at [349, 180] on button "Use" at bounding box center [347, 176] width 13 height 8
type textarea "Remediation is based on the severity level score in accordance with Adobe's Vul…"
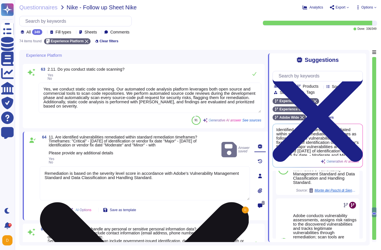
click at [46, 171] on textarea "Remediation is based on the severity level score in accordance with Adobe's Vul…" at bounding box center [145, 183] width 210 height 34
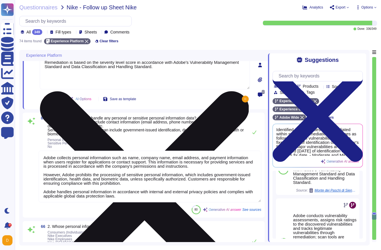
type textarea "Adobe processes personal data exclusively in accordance with the customer's per…"
type textarea "As the data controller, you will determine the personal data that Adobe process…"
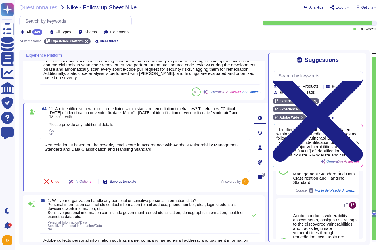
type textarea "Adobe validates all data before ingestion to ensure that onboarded data can be …"
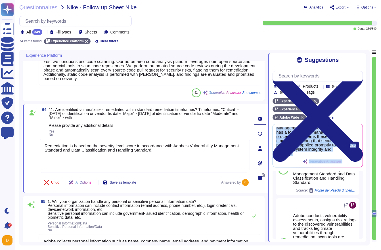
drag, startPoint x: 275, startPoint y: 134, endPoint x: 347, endPoint y: 166, distance: 79.0
click at [347, 166] on div "Identified vulnerabilities are remediated within standard remediation timeframe…" at bounding box center [318, 145] width 90 height 43
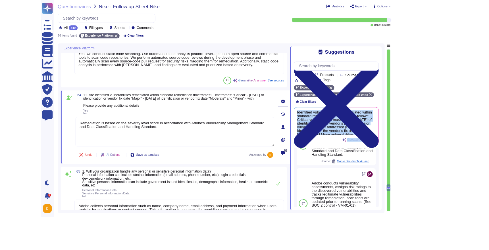
scroll to position [0, 0]
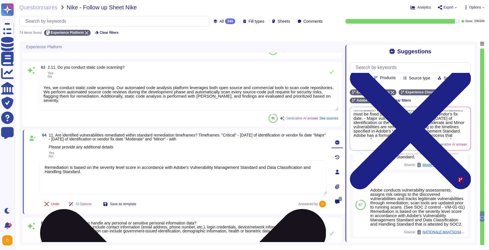
scroll to position [4741, 0]
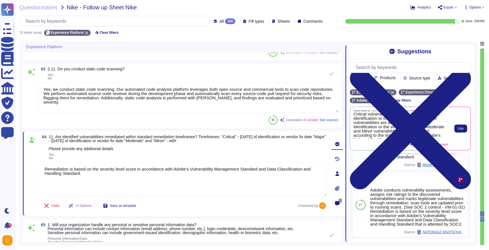
click at [381, 140] on div "Identified vulnerabilities are remediated within standard remediation timeframe…" at bounding box center [400, 128] width 95 height 36
click at [381, 145] on span "Generative AI answer" at bounding box center [431, 144] width 33 height 3
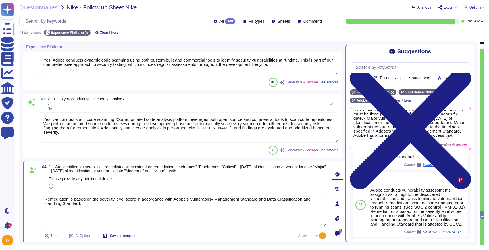
type textarea "Yes, Adobe performs periodic reviews of all secondary applications, third-party…"
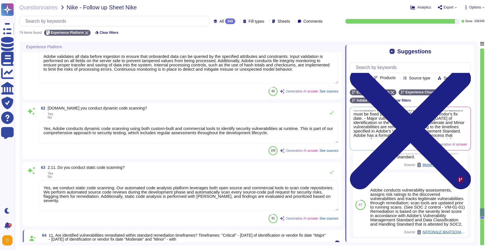
type textarea "Access to source code is restricted to authorized personnel only, and write acc…"
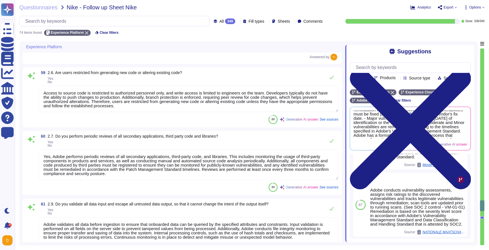
type textarea "Adobe's secure code practices include the following best practices: - Security …"
type textarea "Yes, similar to our approach to static code analysis, Adobe uses custom-built a…"
type textarea "No Adobe offers several APIs to its clients, enabling them to integrate Adobe s…"
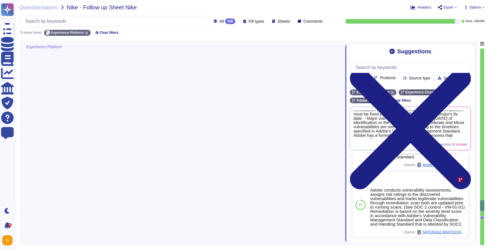
scroll to position [4813, 0]
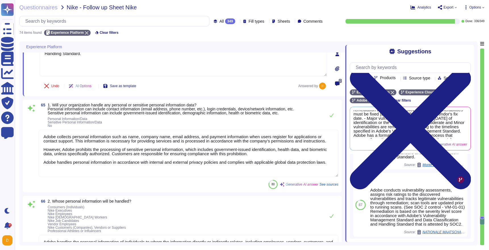
type textarea "Remediation is based on the severity level score in accordance with Adobe's Vul…"
type textarea "Adobe collects personal information such as name, company name, email address, …"
type textarea "Adobe handles the personal information of individuals to whom the information d…"
type textarea "Adobe processes personal data exclusively in accordance with the customer's per…"
type textarea "As the data controller, you will determine the personal data that Adobe process…"
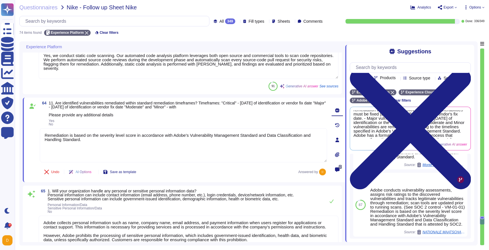
scroll to position [4671, 0]
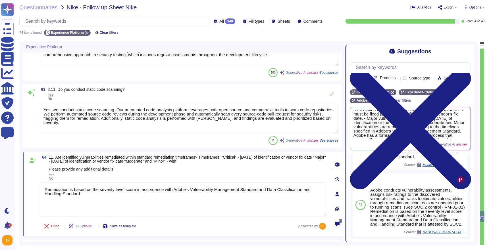
type textarea "Yes, Adobe performs periodic reviews of all secondary applications, third-party…"
type textarea "Adobe validates all data before ingestion to ensure that onboarded data can be …"
click at [381, 129] on span "Use" at bounding box center [460, 128] width 6 height 3
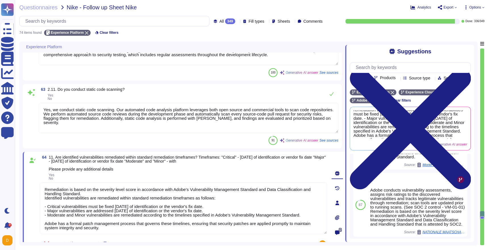
click at [336, 232] on icon at bounding box center [337, 232] width 5 height 5
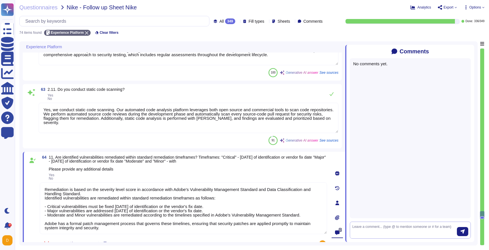
click at [373, 227] on textarea at bounding box center [404, 230] width 104 height 12
drag, startPoint x: 104, startPoint y: 193, endPoint x: 23, endPoint y: 175, distance: 82.2
click at [23, 175] on div "64 11. Are identified vulnerabilities remediated within standard remediation ti…" at bounding box center [184, 203] width 322 height 102
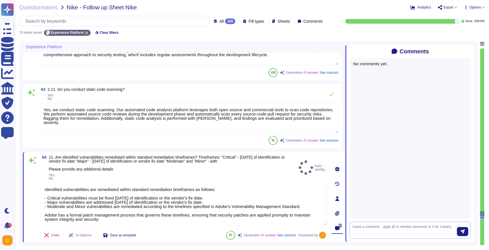
type textarea "Identified vulnerabilities are remediated within standard remediation timeframe…"
click at [381, 227] on textarea at bounding box center [404, 230] width 104 height 12
click at [381, 221] on span "[PERSON_NAME]" at bounding box center [402, 220] width 57 height 3
type textarea "@[PERSON_NAME]"
click at [381, 229] on icon "submit" at bounding box center [462, 231] width 4 height 4
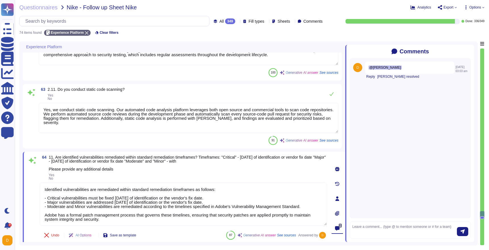
scroll to position [1, 0]
click at [189, 213] on textarea "Identified vulnerabilities are remediated within standard remediation timeframe…" at bounding box center [183, 204] width 287 height 43
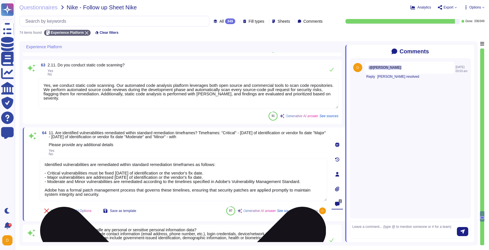
scroll to position [4698, 0]
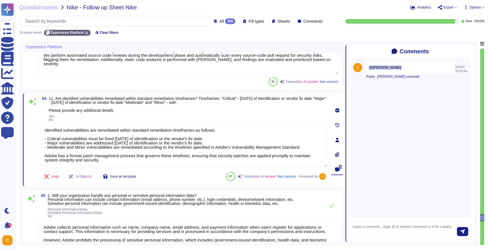
type textarea "Adobe processes personal data exclusively in accordance with the customer's per…"
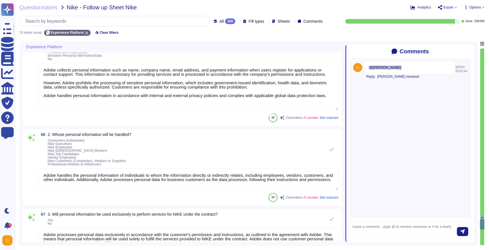
type textarea "As the data controller, you will determine the personal data that Adobe process…"
type textarea "Adobe business customers, as the data controllers of the personal data they pro…"
type textarea "Adobe has established a Data Classification and Handling Standard that governs …"
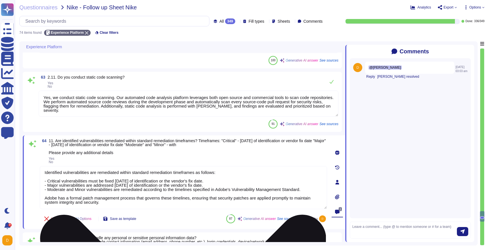
type textarea "Yes, Adobe performs periodic reviews of all secondary applications, third-party…"
type textarea "Adobe validates all data before ingestion to ensure that onboarded data can be …"
type textarea "Yes, Adobe conducts dynamic code scanning using both custom-built and commercia…"
type textarea "Yes, we conduct static code scanning. Our automated code analysis platform leve…"
click at [192, 173] on textarea "Identified vulnerabilities are remediated within standard remediation timeframe…" at bounding box center [183, 187] width 287 height 43
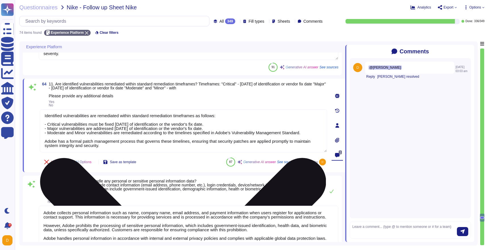
scroll to position [4769, 0]
type textarea "Adobe processes personal data exclusively in accordance with the customer's per…"
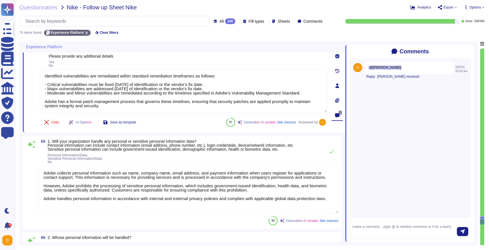
type textarea "As the data controller, you will determine the personal data that Adobe process…"
click at [185, 170] on textarea "Adobe collects personal information such as name, company name, email address, …" at bounding box center [188, 189] width 299 height 47
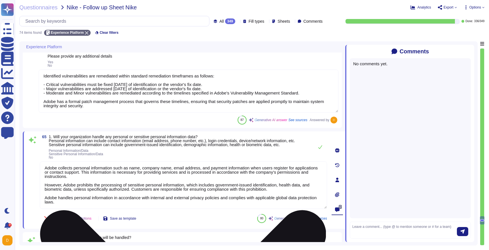
type textarea "As the data controller, you will determine the personal data that Adobe process…"
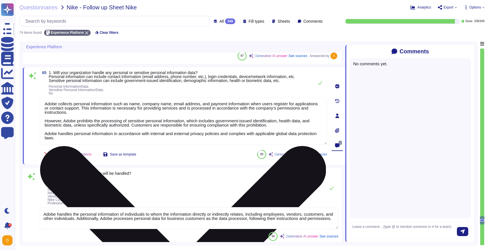
scroll to position [4835, 0]
type textarea "Adobe business customers, as the data controllers of the personal data they pro…"
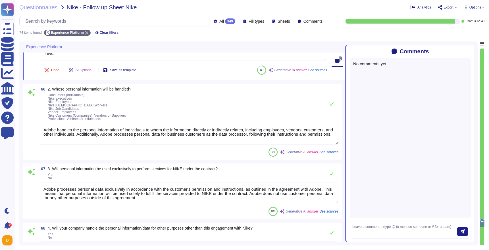
scroll to position [4923, 0]
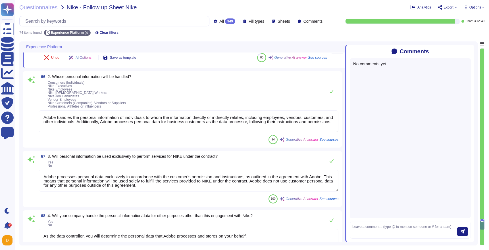
type textarea "Adobe has established a Data Classification and Handling Standard that governs …"
click at [142, 125] on textarea "Adobe handles the personal information of individuals to whom the information d…" at bounding box center [188, 121] width 299 height 22
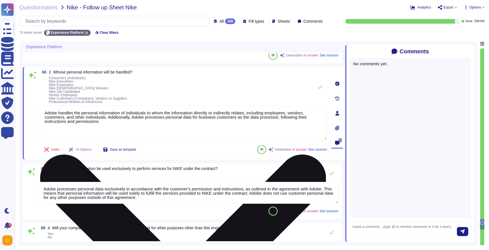
type textarea "Adobe has established a Data Classification and Handling Standard that governs …"
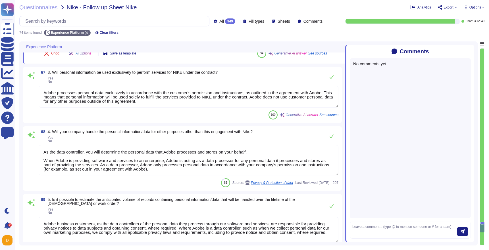
scroll to position [5028, 0]
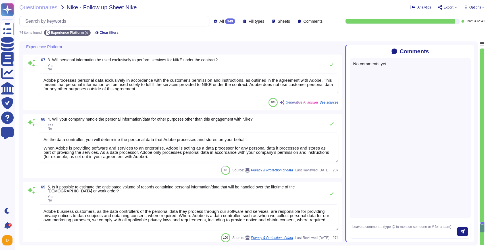
type textarea "Please visit the Adobe Trust Center for supporting documentation, including cur…"
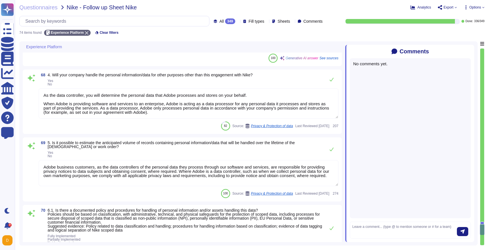
scroll to position [5073, 0]
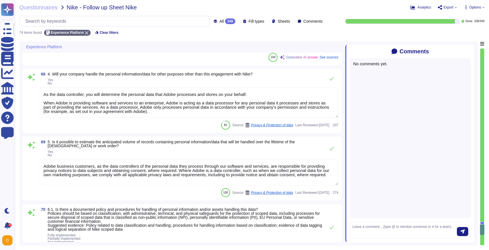
click at [381, 51] on icon at bounding box center [470, 51] width 0 height 0
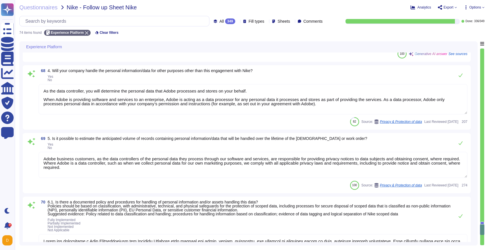
type textarea "Adobe maintains a documented and approved breach notification policy as part of…"
click at [365, 102] on textarea "As the data controller, you will determine the personal data that Adobe process…" at bounding box center [253, 99] width 428 height 30
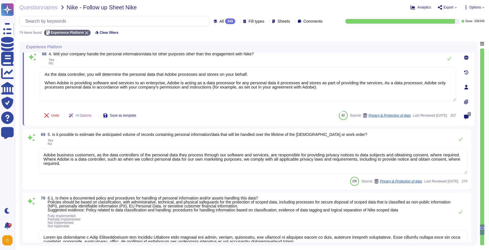
click at [240, 150] on textarea "Adobe business customers, as the data controllers of the personal data they pro…" at bounding box center [253, 161] width 428 height 26
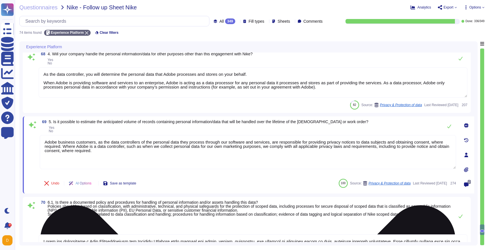
click at [240, 148] on textarea "Adobe business customers, as the data controllers of the personal data they pro…" at bounding box center [248, 152] width 416 height 34
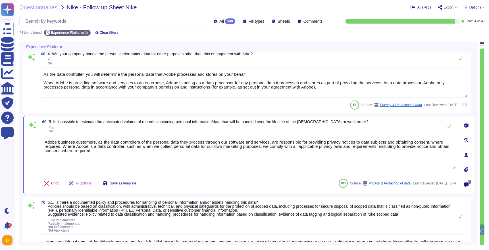
click at [381, 124] on icon at bounding box center [466, 125] width 5 height 5
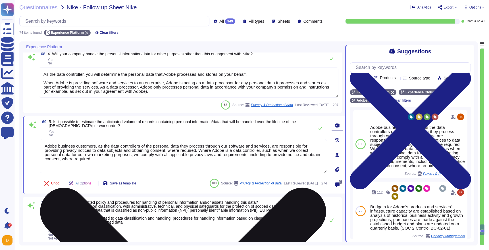
click at [184, 152] on textarea "Adobe business customers, as the data controllers of the personal data they pro…" at bounding box center [183, 156] width 287 height 34
type textarea "Adobe maintains a documented and approved breach notification policy as part of…"
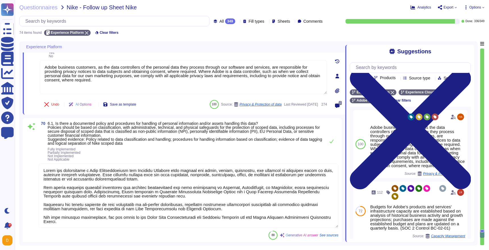
scroll to position [5163, 0]
type textarea "Adobe mandates annual privacy awareness training for all workers, including emp…"
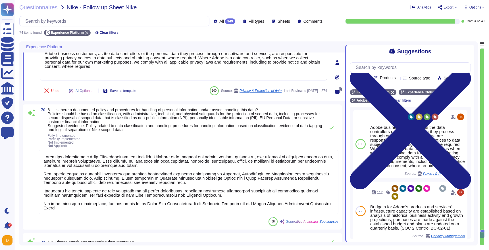
click at [41, 157] on textarea at bounding box center [188, 182] width 299 height 64
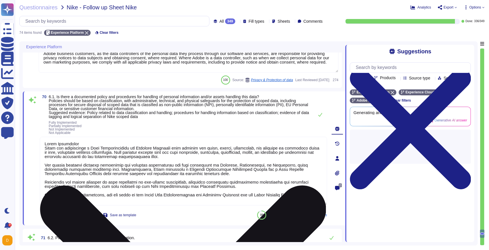
type textarea "Fully Implemented Adobe has established a Data Classification and Handling Stan…"
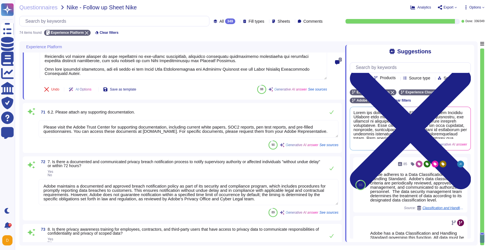
type textarea "Data localization is not currently supported by Adobe. While we provide the sto…"
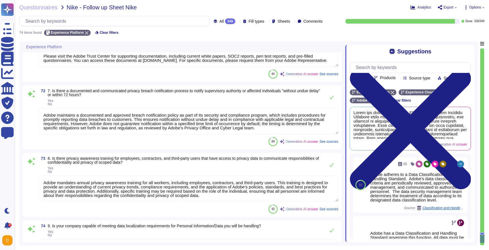
type textarea "Fully Implemented Adobe has established a Data Classification and Handling Stan…"
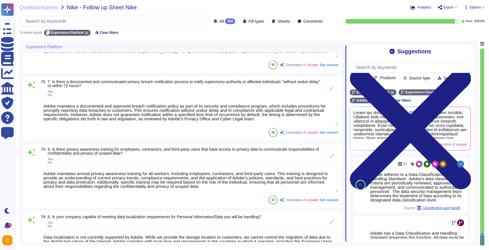
scroll to position [5383, 0]
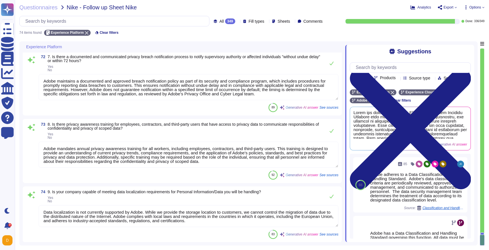
click at [115, 211] on textarea "Data localization is not currently supported by Adobe. While we provide the sto…" at bounding box center [188, 216] width 299 height 22
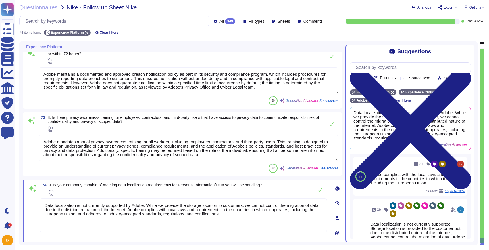
click at [109, 148] on textarea "Adobe mandates annual privacy awareness training for all workers, including emp…" at bounding box center [188, 148] width 299 height 26
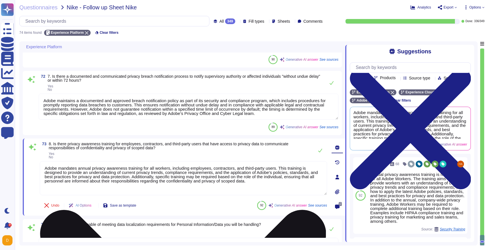
scroll to position [5355, 0]
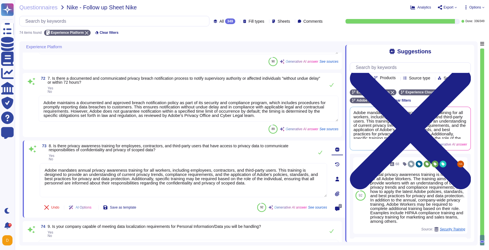
click at [98, 101] on textarea "Adobe maintains a documented and approved breach notification policy as part of…" at bounding box center [188, 109] width 299 height 26
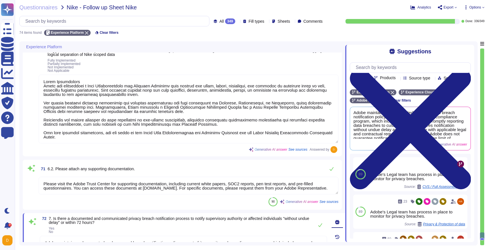
type textarea "As the data controller, you will determine the personal data that Adobe process…"
type textarea "Adobe business customers, as the data controllers of the personal data they pro…"
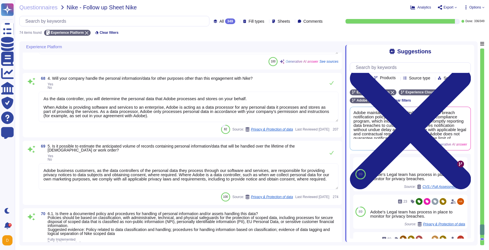
type textarea "Adobe collects personal information such as name, company name, email address, …"
type textarea "Adobe handles the personal information of individuals to whom the information d…"
type textarea "Adobe processes personal data exclusively in accordance with the customer's per…"
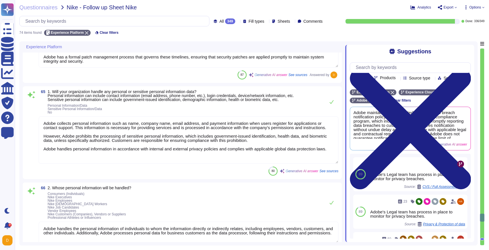
type textarea "Yes, Adobe conducts dynamic code scanning using both custom-built and commercia…"
type textarea "Yes, we conduct static code scanning. Our automated code analysis platform leve…"
type textarea "Identified vulnerabilities are remediated within standard remediation timeframe…"
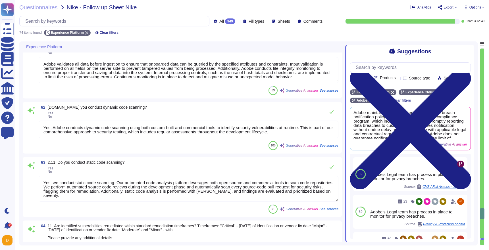
type textarea "Access to source code is restricted to authorized personnel only, and write acc…"
type textarea "Yes, Adobe performs periodic reviews of all secondary applications, third-party…"
type textarea "Adobe validates all data before ingestion to ensure that onboarded data can be …"
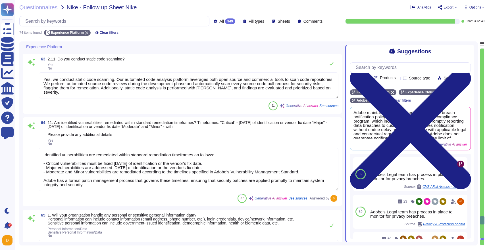
type textarea "Adobe handles the personal information of individuals to whom the information d…"
type textarea "Adobe processes personal data exclusively in accordance with the customer's per…"
type textarea "As the data controller, you will determine the personal data that Adobe process…"
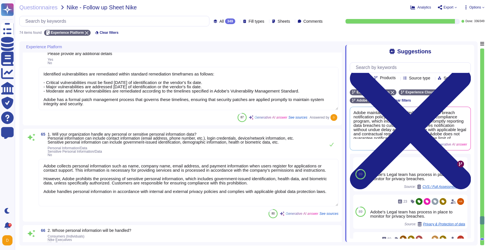
scroll to position [4767, 0]
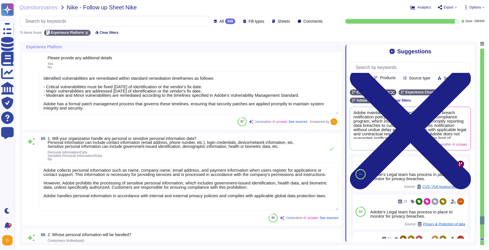
click at [107, 106] on textarea "Identified vulnerabilities are remediated within standard remediation timeframe…" at bounding box center [188, 92] width 299 height 43
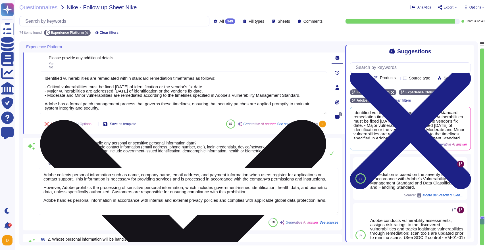
click at [108, 107] on textarea "Identified vulnerabilities are remediated within standard remediation timeframe…" at bounding box center [183, 92] width 287 height 43
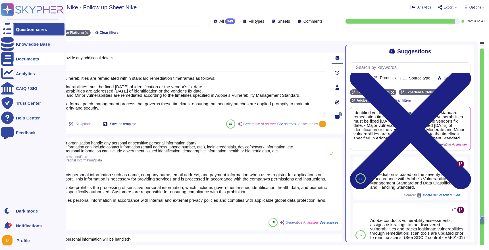
drag, startPoint x: 313, startPoint y: 94, endPoint x: 11, endPoint y: 58, distance: 304.4
click at [11, 58] on div "Questionnaires Knowledge Base Documents Analytics CAIQ / SIG Trust Center Help …" at bounding box center [244, 125] width 489 height 250
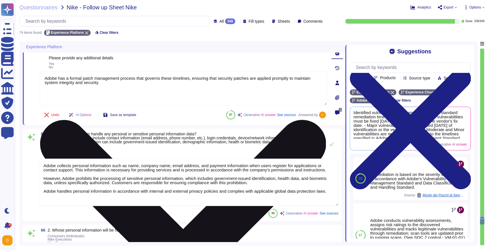
click at [43, 82] on textarea "Adobe has a formal patch management process that governs these timelines, ensur…" at bounding box center [183, 88] width 287 height 34
click at [43, 84] on textarea "Adobe has a formal patch management process that governs these timelines, ensur…" at bounding box center [183, 88] width 287 height 34
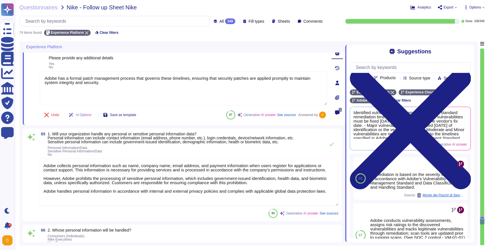
type textarea "Adobe has a formal patch management process that governs these timelines, ensur…"
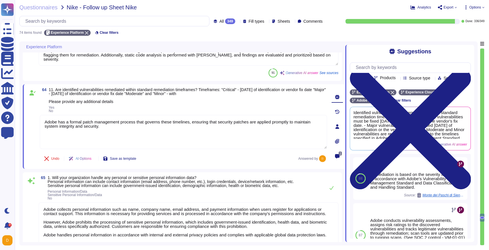
type textarea "Adobe validates all data before ingestion to ensure that onboarded data can be …"
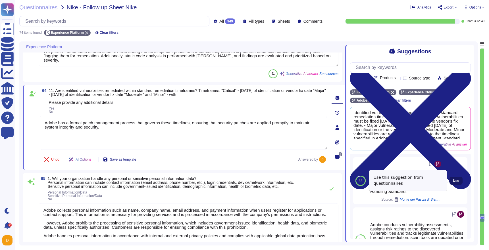
click at [381, 182] on span "Use" at bounding box center [455, 180] width 6 height 3
type textarea "Adobe has a formal patch management process that governs these timelines, ensur…"
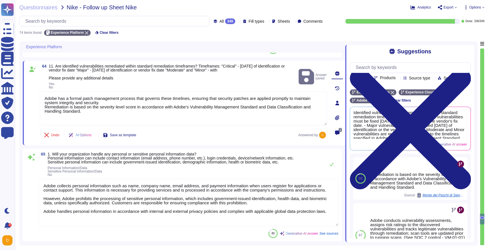
scroll to position [4788, 0]
type textarea "As the data controller, you will determine the personal data that Adobe process…"
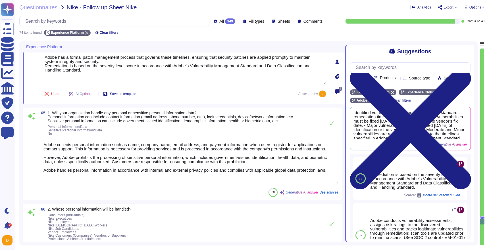
scroll to position [1, 0]
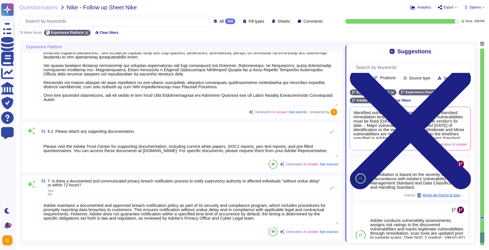
type textarea "Fully Implemented Adobe has established a Data Classification and Handling Stan…"
type textarea "Please visit the Adobe Trust Center for supporting documentation, including cur…"
type textarea "Adobe maintains a documented and approved breach notification policy as part of…"
type textarea "Adobe mandates annual privacy awareness training for all workers, including emp…"
type textarea "Data localization is not currently supported by Adobe. While we provide the sto…"
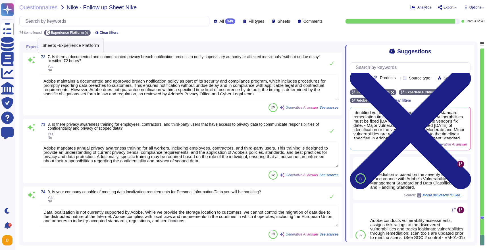
click at [84, 32] on span "Experience Platform" at bounding box center [67, 32] width 33 height 3
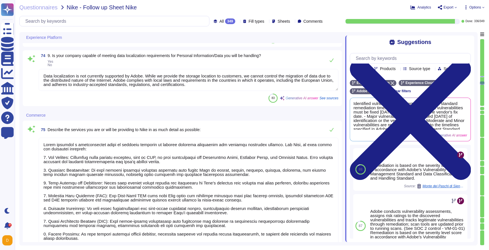
type textarea "Adobe provides a comprehensive suite of services designed to enhance customer e…"
type textarea "There are two groups of Adobe employees who may require and are granted access …"
click at [65, 37] on div at bounding box center [64, 37] width 2 height 4
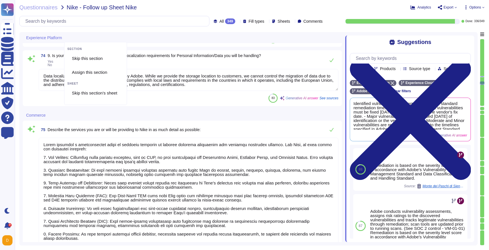
click at [65, 37] on div at bounding box center [64, 37] width 2 height 4
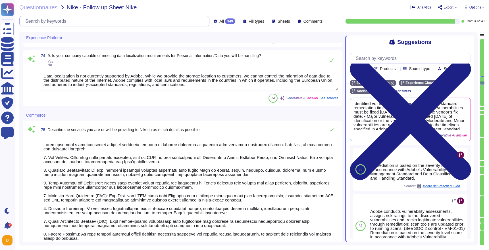
click at [68, 21] on input "text" at bounding box center [115, 21] width 186 height 10
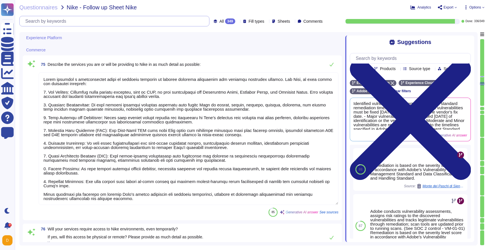
type textarea "Adobe has not suffered any data loss or security breaches within the last three…"
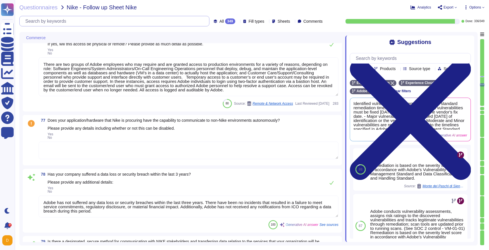
type textarea "Adobe ensures that all communication with stakeholders, including NIKE, is cond…"
type textarea "Adobe offers several APIs to its clients, enabling integration of Adobe service…"
type textarea "No, all Adobe products are developed in-house, and Adobe does not outsource dev…"
type textarea "IoT devices are not in scope for the service offering"
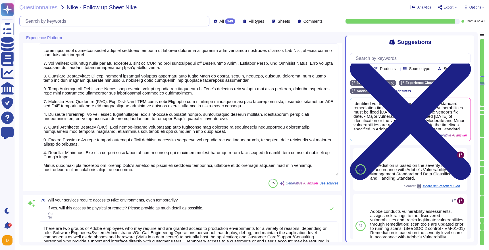
type textarea "Adobe mandates annual privacy awareness training for all workers, including emp…"
type textarea "Data localization is not currently supported by Adobe. While we provide the sto…"
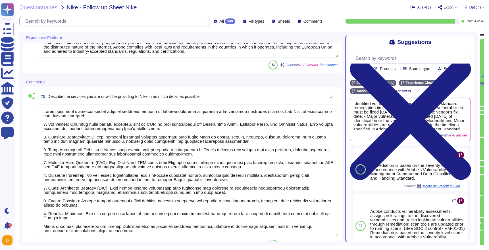
type textarea "Adobe maintains a documented and approved breach notification policy as part of…"
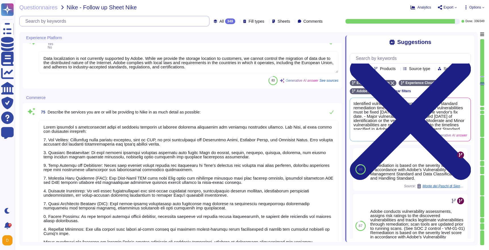
scroll to position [5517, 0]
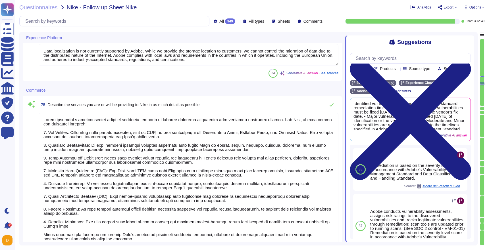
click at [248, 22] on span "Fill types" at bounding box center [256, 21] width 16 height 4
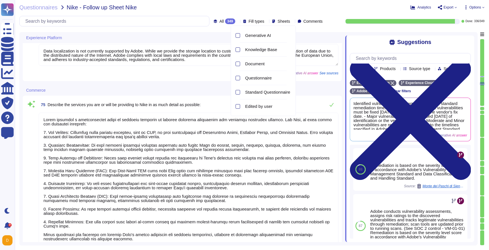
click at [248, 22] on span "Fill types" at bounding box center [256, 21] width 16 height 4
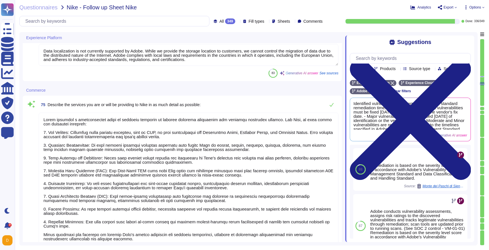
click at [219, 23] on span "All 349" at bounding box center [227, 21] width 16 height 6
click at [208, 24] on div "All 349 Fill types Sheets Comments" at bounding box center [171, 21] width 305 height 11
click at [176, 23] on input "text" at bounding box center [115, 21] width 186 height 10
click at [65, 38] on icon at bounding box center [65, 38] width 0 height 0
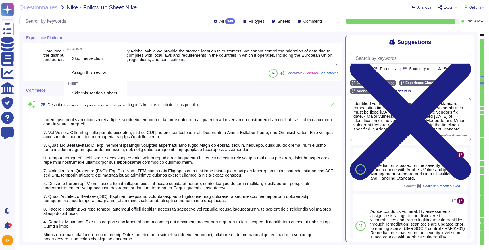
click at [65, 38] on icon at bounding box center [65, 38] width 0 height 0
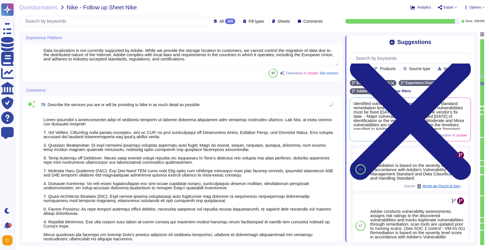
scroll to position [1, 0]
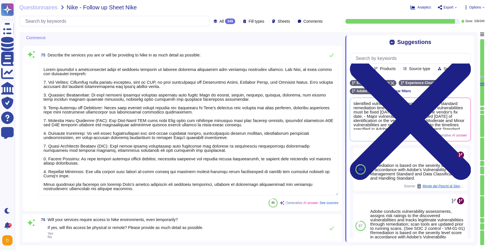
type textarea "Adobe has not suffered any data loss or security breaches within the last three…"
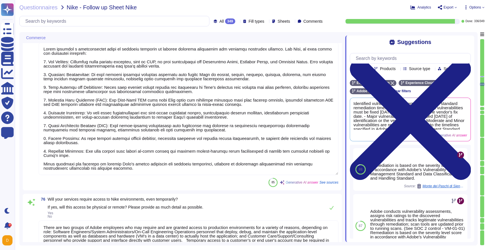
scroll to position [0, 0]
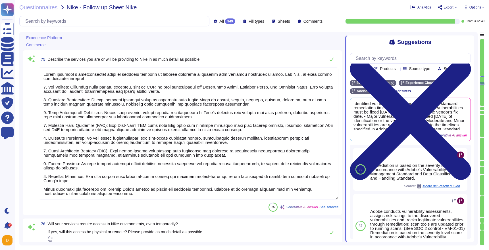
type textarea "Adobe mandates annual privacy awareness training for all workers, including emp…"
type textarea "Data localization is not currently supported by Adobe. While we provide the sto…"
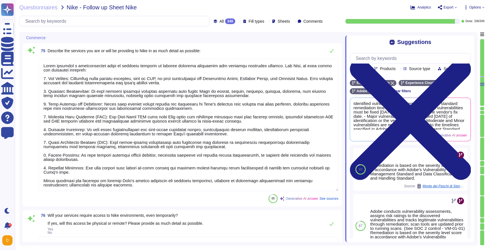
drag, startPoint x: 152, startPoint y: 186, endPoint x: 39, endPoint y: 54, distance: 174.6
click at [39, 53] on div "75 Describe the services you are or will be providing to Nike in as much detail…" at bounding box center [182, 124] width 312 height 158
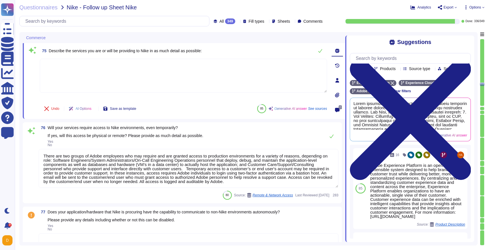
type textarea "Adobe ensures that all communication with stakeholders, including NIKE, is cond…"
click at [133, 64] on textarea at bounding box center [183, 75] width 287 height 34
paste textarea "Adobe Commerce is a flexible, scalable platform that empowers businesses to cre…"
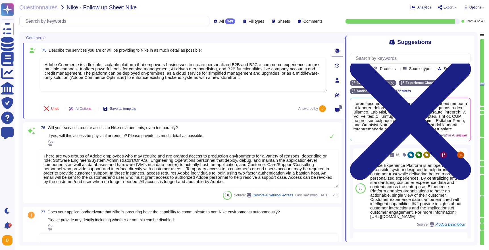
scroll to position [1, 0]
type textarea "Adobe Commerce is a flexible, scalable platform that empowers businesses to cre…"
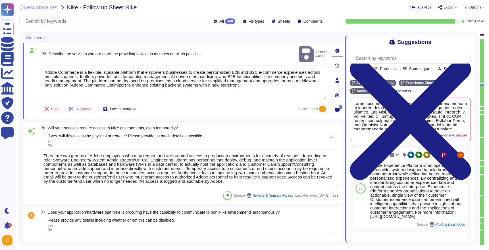
scroll to position [0, 0]
drag, startPoint x: 286, startPoint y: 181, endPoint x: 35, endPoint y: 141, distance: 254.0
click at [35, 141] on div "76 Will your services require access to Nike environments, even temporarily? If…" at bounding box center [182, 163] width 312 height 74
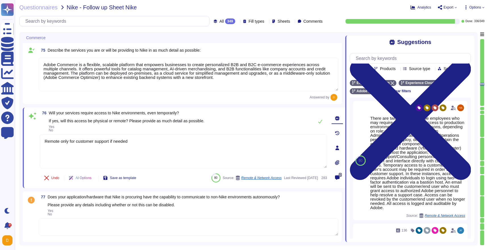
type textarea "Remote only for customer support if needed."
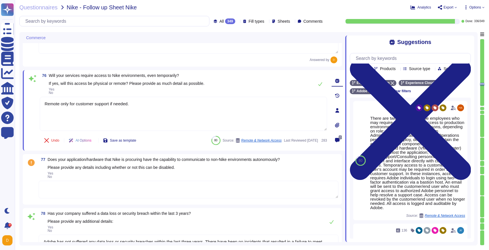
type textarea "Adobe offers several APIs to its clients, enabling integration of Adobe service…"
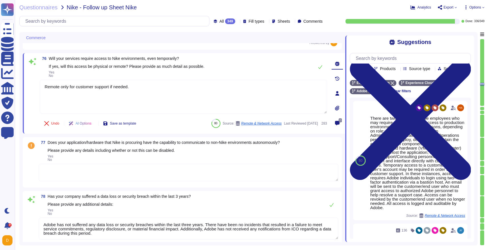
scroll to position [5618, 0]
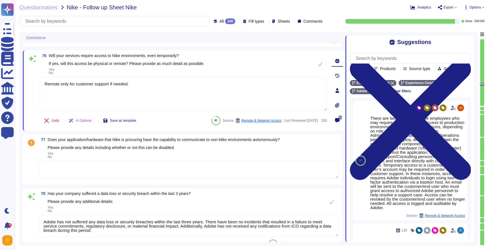
type textarea "Remote only for customer support if needed."
click at [225, 20] on div "349" at bounding box center [230, 21] width 10 height 6
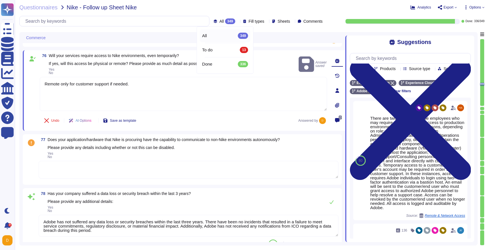
click at [225, 20] on div "349" at bounding box center [230, 21] width 10 height 6
click at [49, 38] on icon at bounding box center [49, 38] width 0 height 0
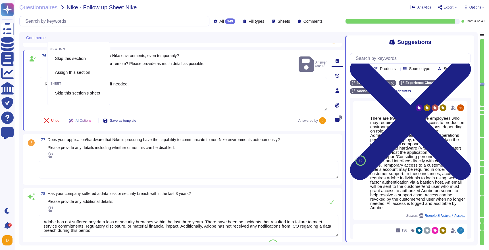
click at [49, 38] on icon at bounding box center [49, 38] width 0 height 0
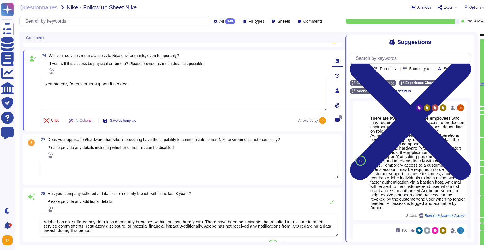
click at [278, 22] on span "Sheets" at bounding box center [283, 21] width 12 height 4
click at [273, 60] on div "Commerce" at bounding box center [300, 62] width 66 height 13
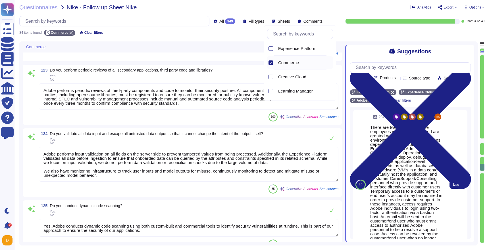
scroll to position [3523, 0]
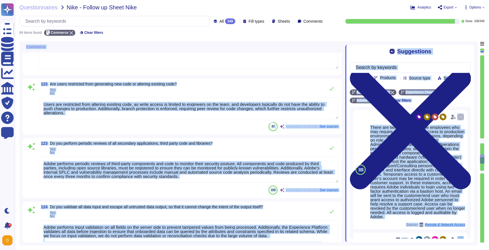
drag, startPoint x: 483, startPoint y: 160, endPoint x: 482, endPoint y: 34, distance: 125.8
click at [381, 33] on div "Questionnaires Nike - Follow up Sheet Nike Analytics Export Options All 349 Fil…" at bounding box center [252, 125] width 474 height 250
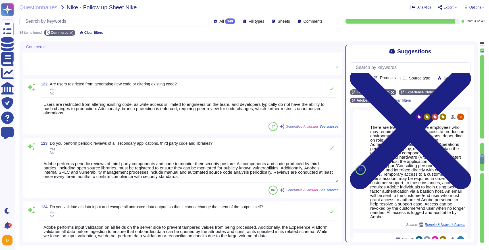
click at [381, 110] on div at bounding box center [482, 96] width 4 height 83
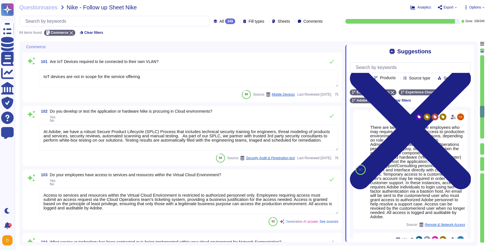
scroll to position [1847, 0]
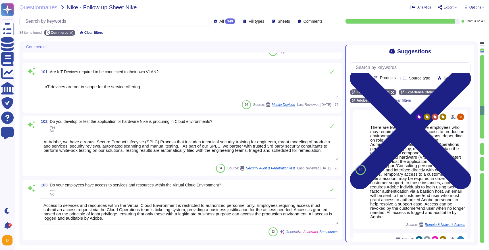
drag, startPoint x: 484, startPoint y: 110, endPoint x: 484, endPoint y: 107, distance: 3.1
click at [381, 107] on div at bounding box center [481, 110] width 5 height 9
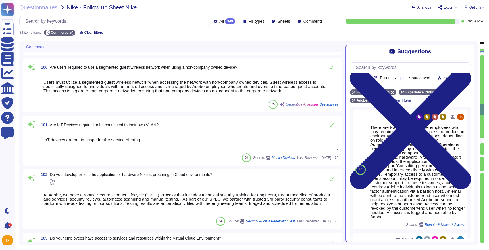
scroll to position [1793, 0]
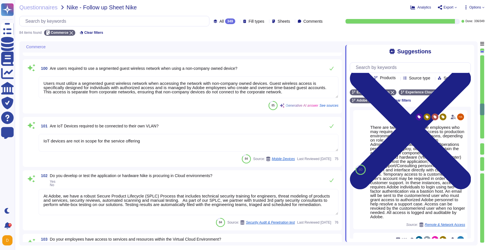
drag, startPoint x: 481, startPoint y: 109, endPoint x: 481, endPoint y: 50, distance: 59.0
click at [381, 50] on div at bounding box center [481, 145] width 5 height 195
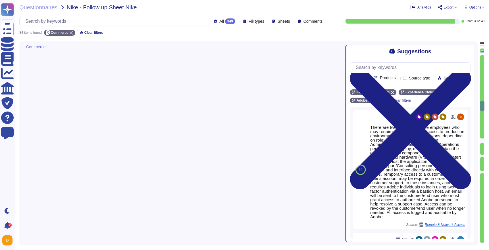
click at [381, 50] on div at bounding box center [482, 51] width 4 height 5
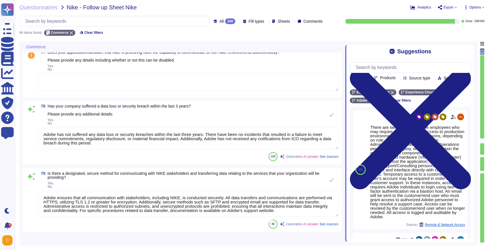
scroll to position [0, 0]
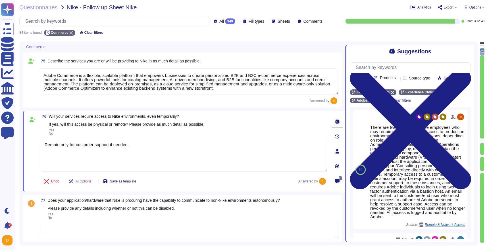
click at [381, 50] on div at bounding box center [481, 51] width 5 height 7
click at [381, 49] on div at bounding box center [481, 51] width 5 height 7
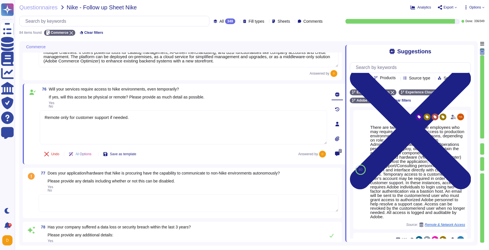
scroll to position [41, 0]
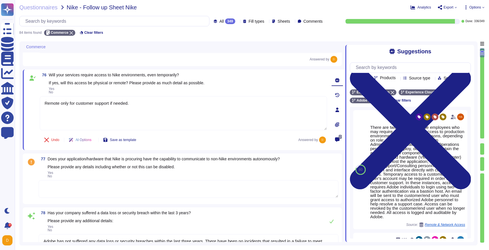
click at [129, 183] on textarea at bounding box center [188, 189] width 299 height 18
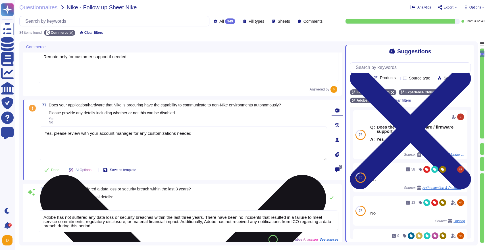
scroll to position [92, 0]
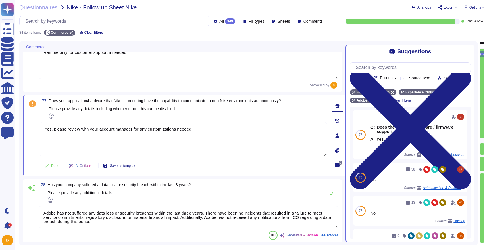
click at [137, 215] on textarea "Adobe has not suffered any data loss or security breaches within the last three…" at bounding box center [188, 217] width 299 height 22
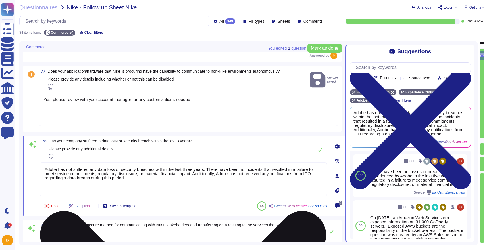
scroll to position [123, 0]
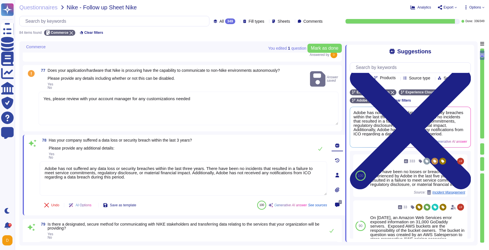
click at [64, 111] on textarea "Yes, please review with your account manager for any customizations needed" at bounding box center [188, 108] width 299 height 33
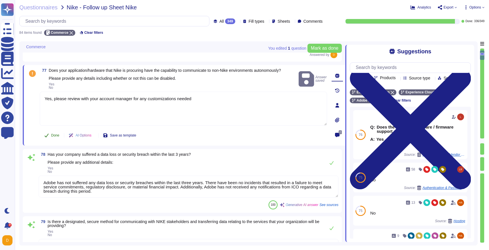
click at [53, 137] on span "Done" at bounding box center [55, 135] width 8 height 3
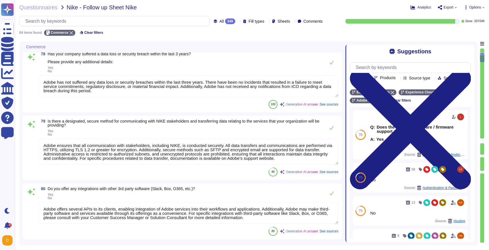
scroll to position [222, 0]
